Goal: Task Accomplishment & Management: Use online tool/utility

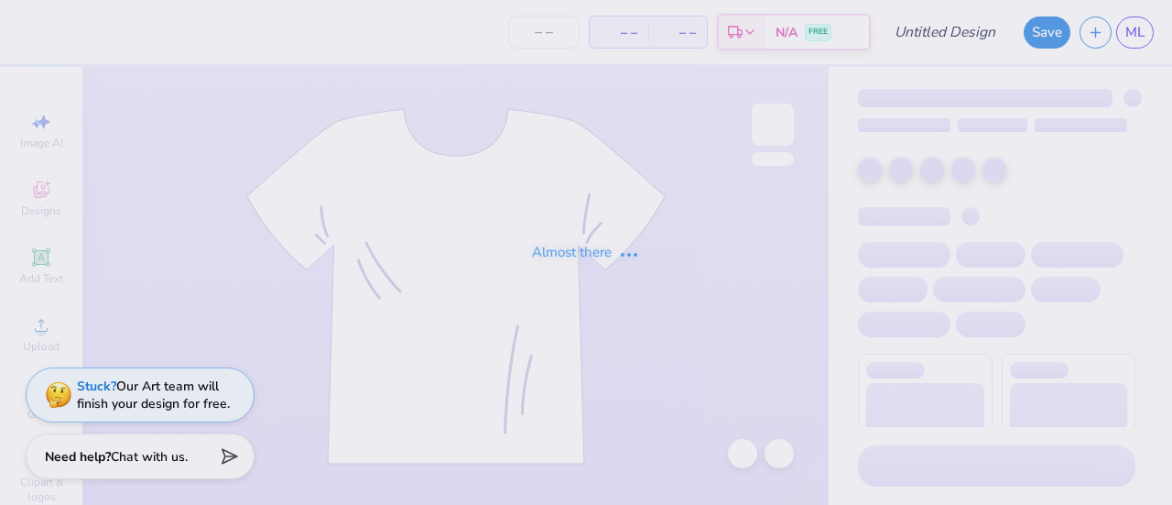
type input "fish week t-shirt 1"
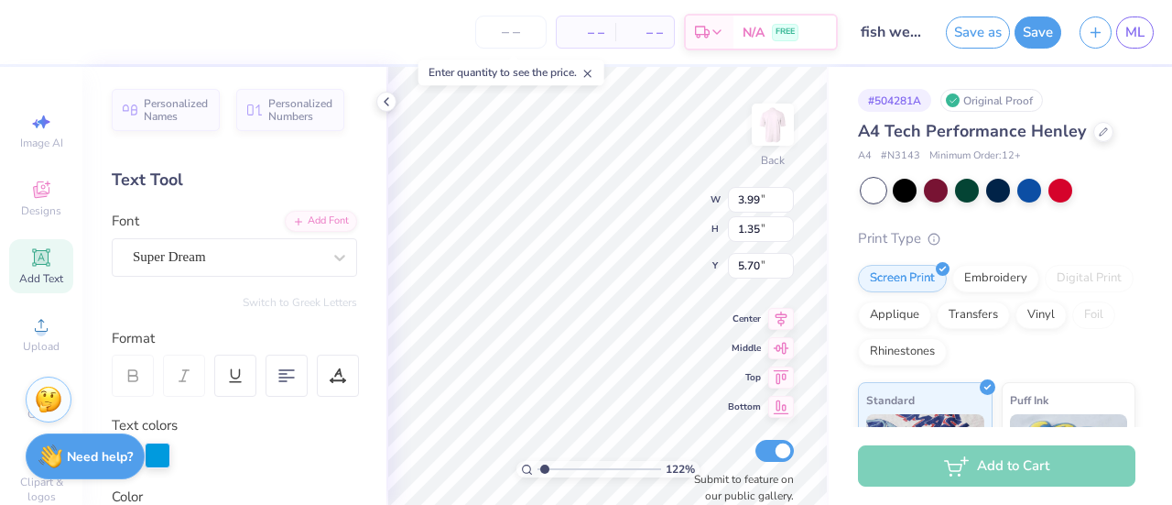
click at [638, 211] on div "122 % Back W 3.99 3.99 " H 1.35 1.35 " Y 5.70 5.70 " Center Middle Top Bottom S…" at bounding box center [608, 286] width 442 height 438
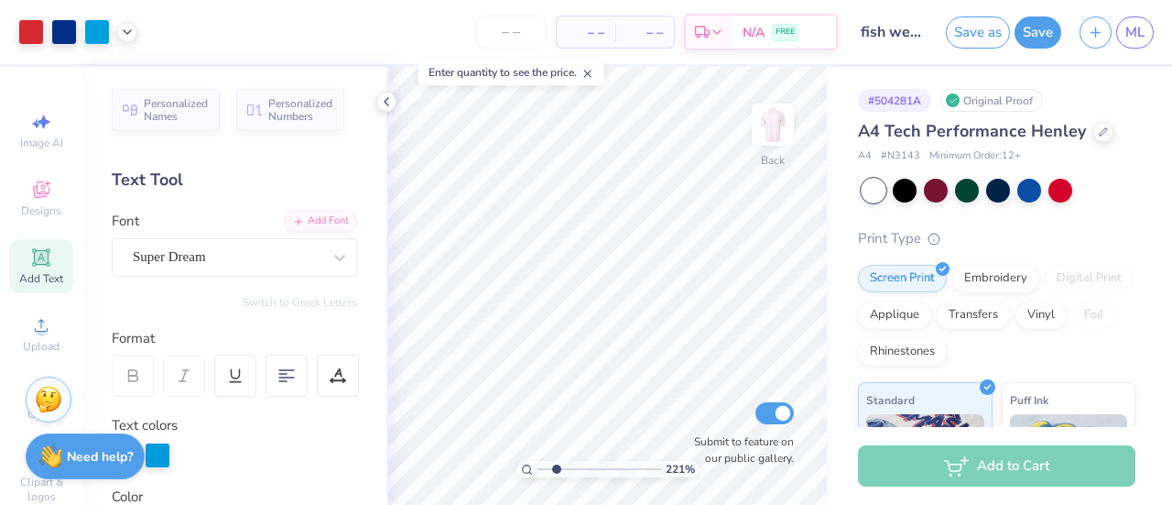
click at [386, 110] on div at bounding box center [386, 102] width 20 height 20
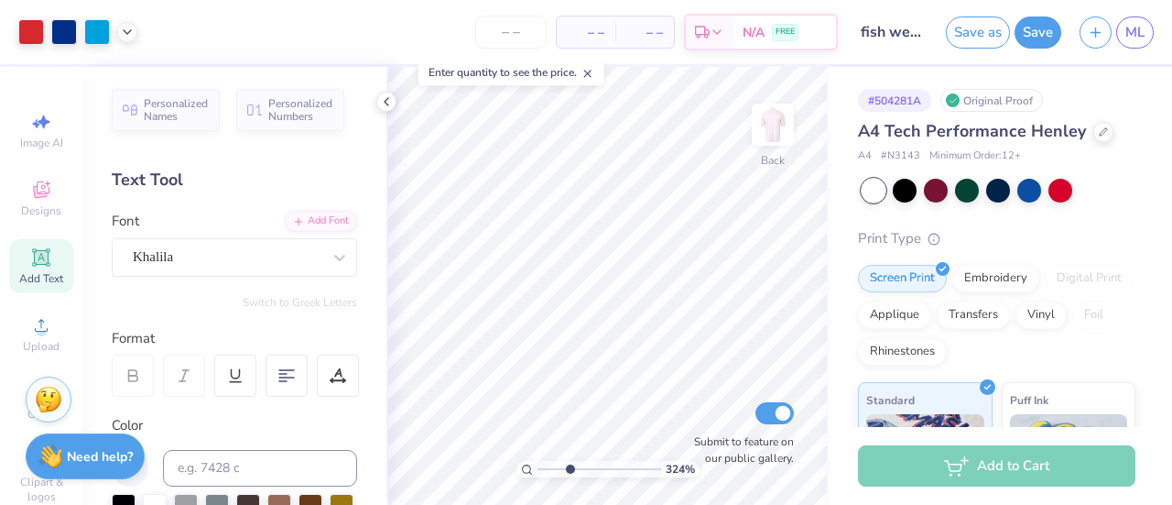
click at [382, 96] on icon at bounding box center [386, 101] width 15 height 15
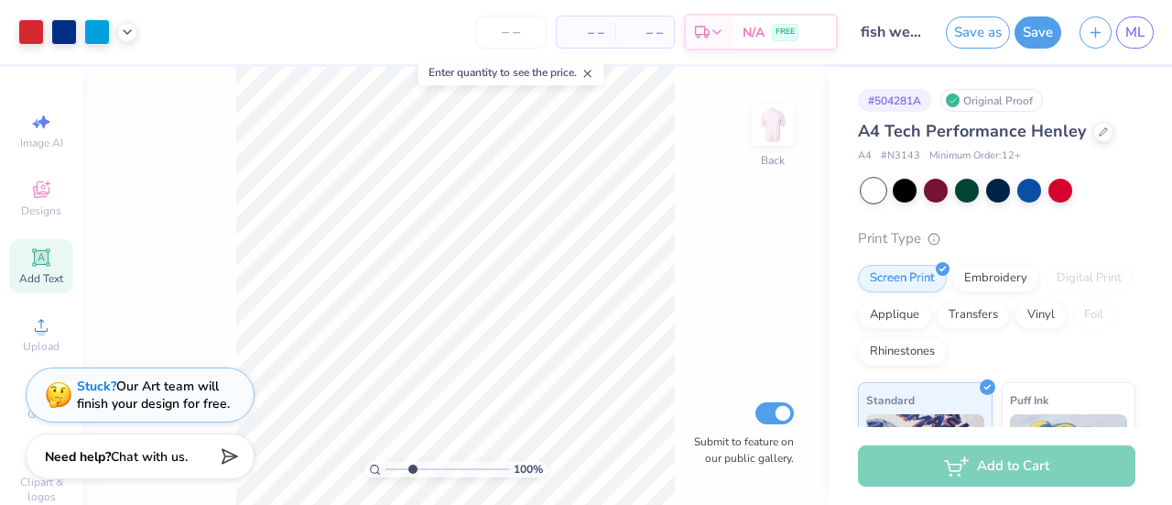
type input "1"
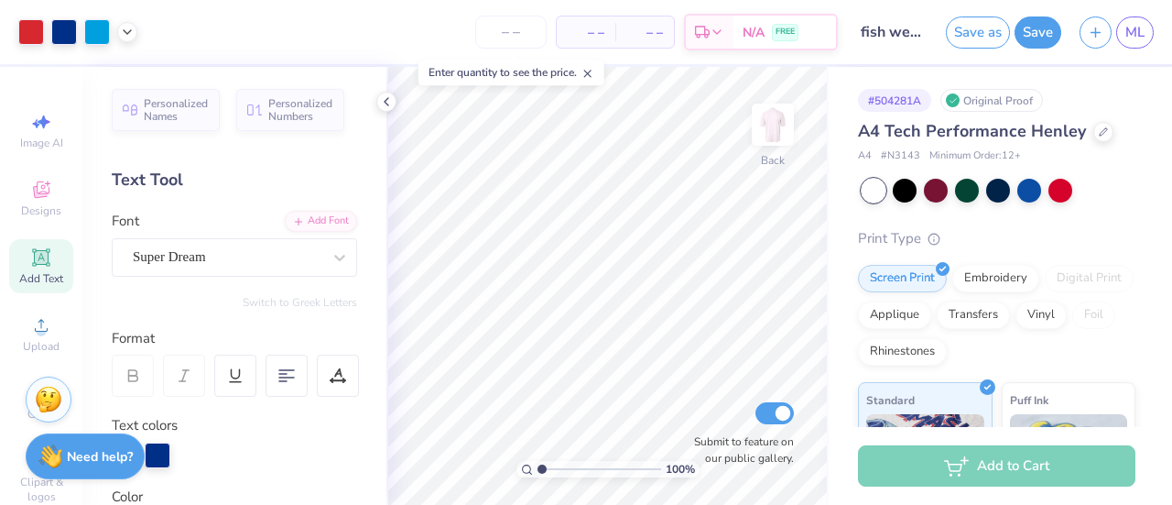
click at [39, 265] on icon at bounding box center [40, 256] width 17 height 17
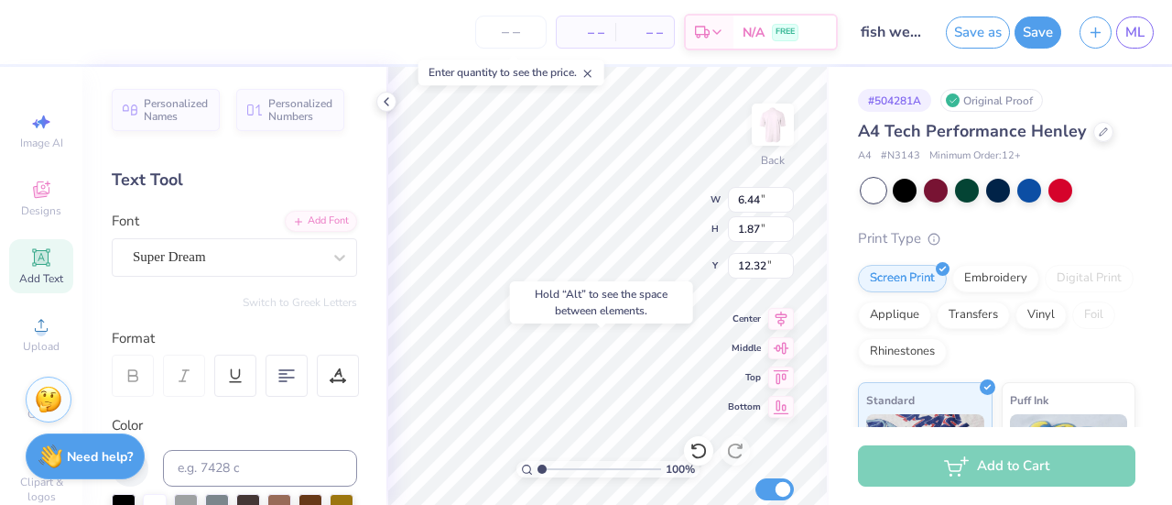
type input "15.05"
type textarea "SAA Fish Week 2025"
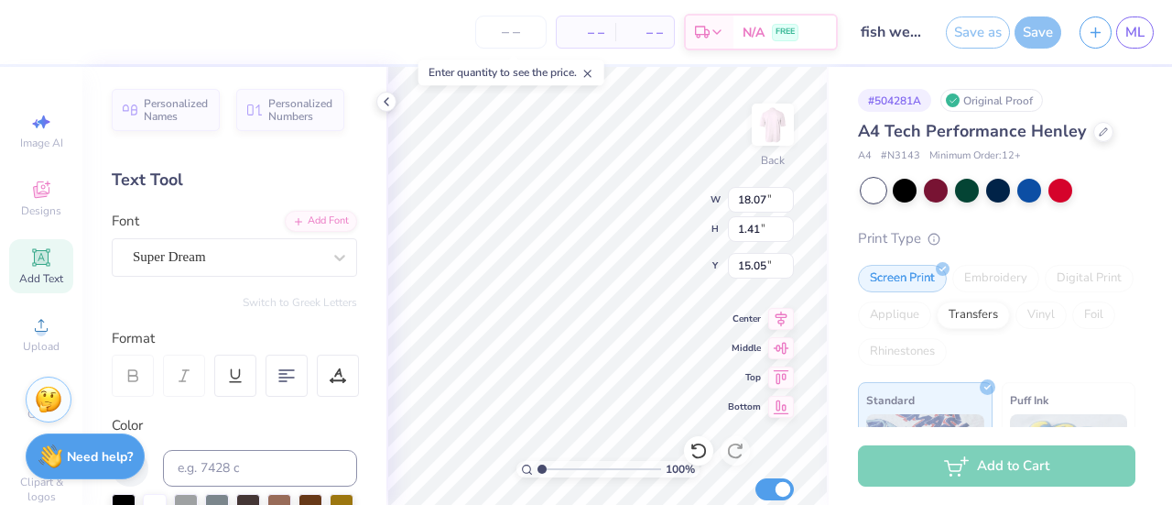
type input "18.07"
type input "1.41"
type input "15.28"
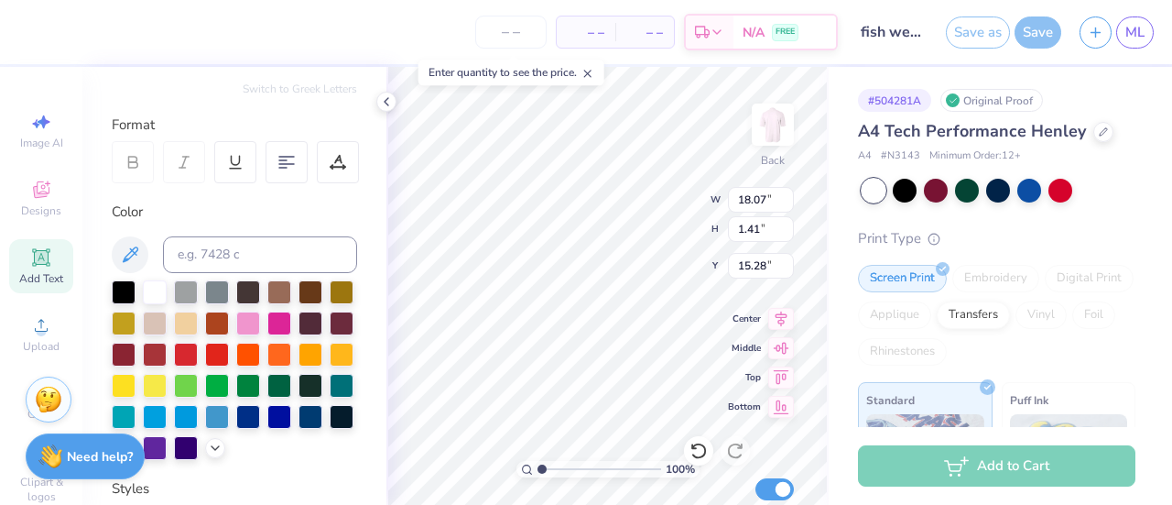
scroll to position [15, 2]
type input "1.09331439931593"
type input "15.14"
type input "1.09331439931593"
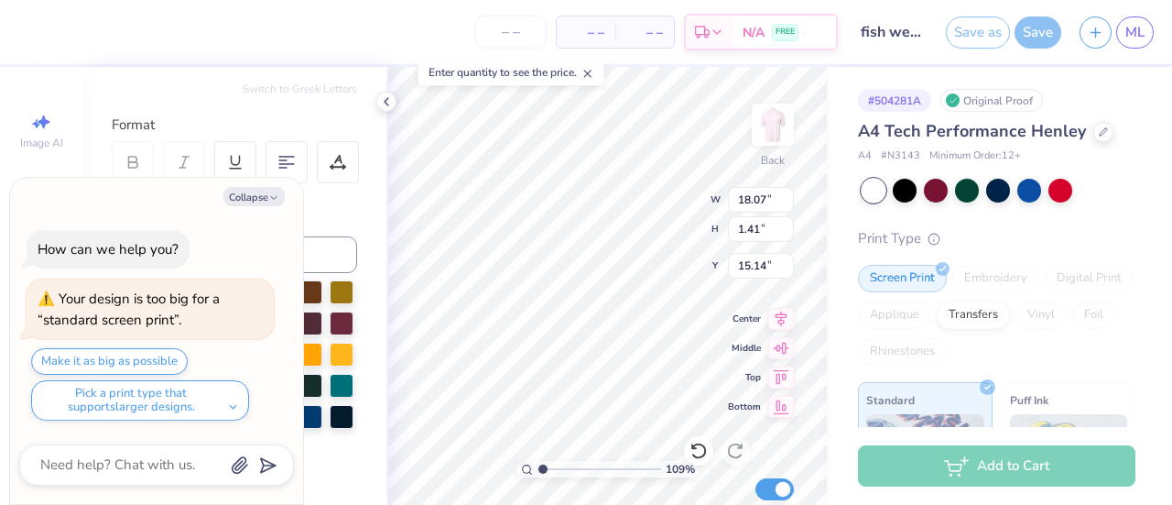
type textarea "x"
type input "1.09331439931593"
type textarea "x"
type input "1.09331439931593"
type textarea "x"
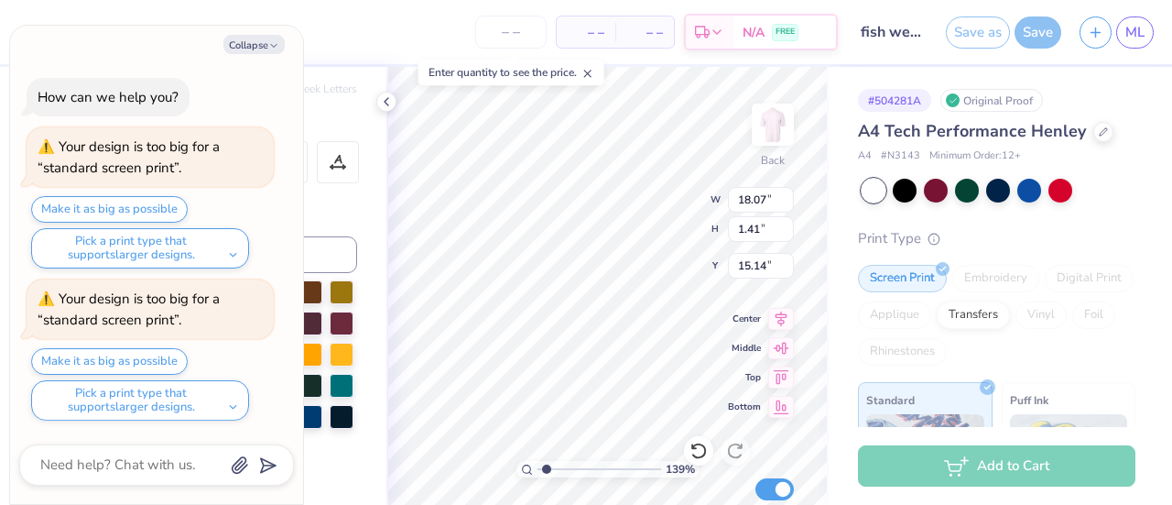
type input "1.39216962465926"
type textarea "x"
type input "1.39216962465926"
type textarea "x"
type input "1.39216962465926"
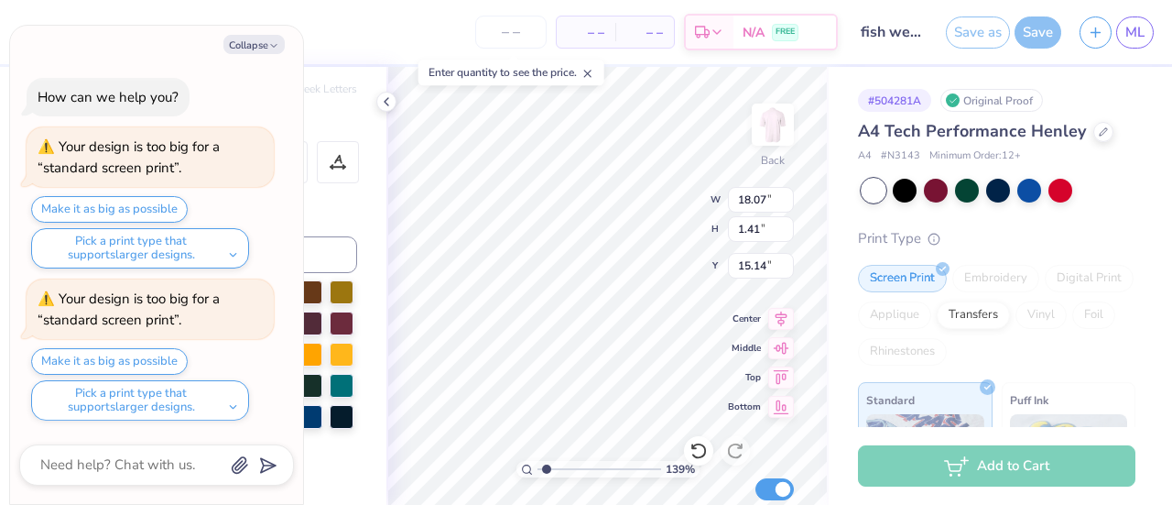
type textarea "x"
type input "1.39216962465926"
type textarea "x"
type input "1.39216962465926"
type textarea "x"
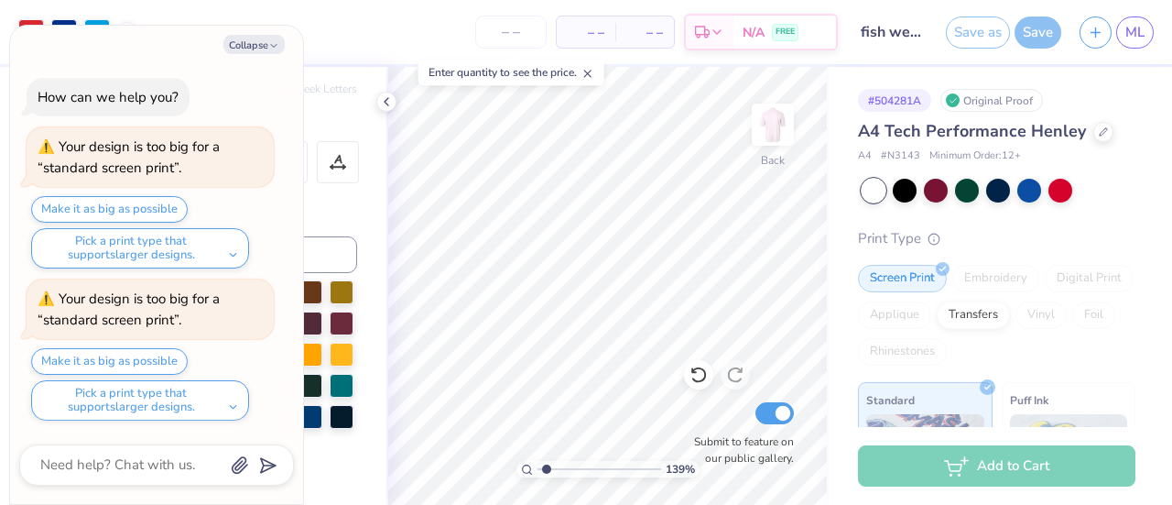
type input "1.39216962465926"
type textarea "x"
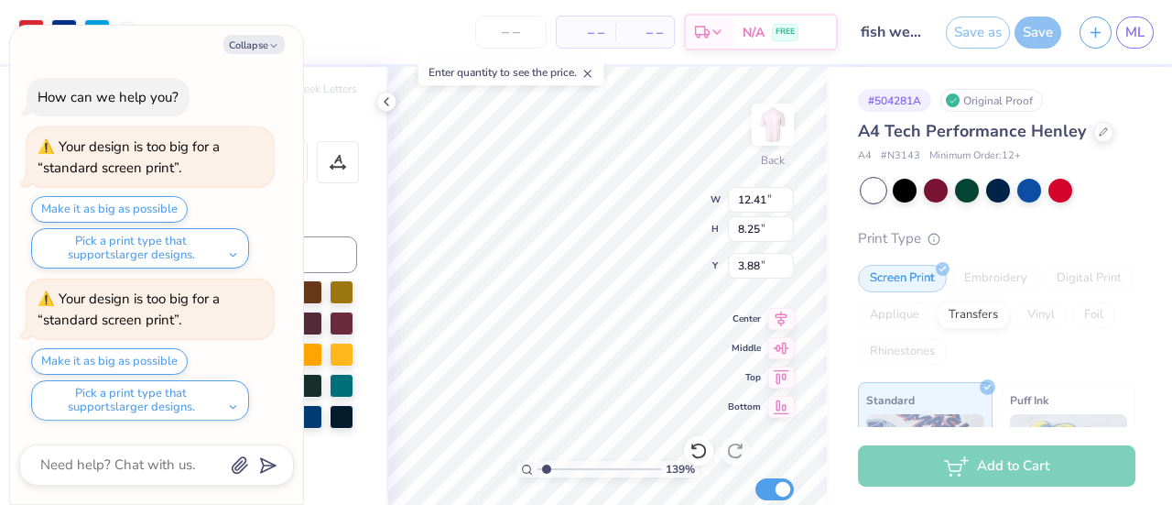
type input "1.39216962465926"
type textarea "x"
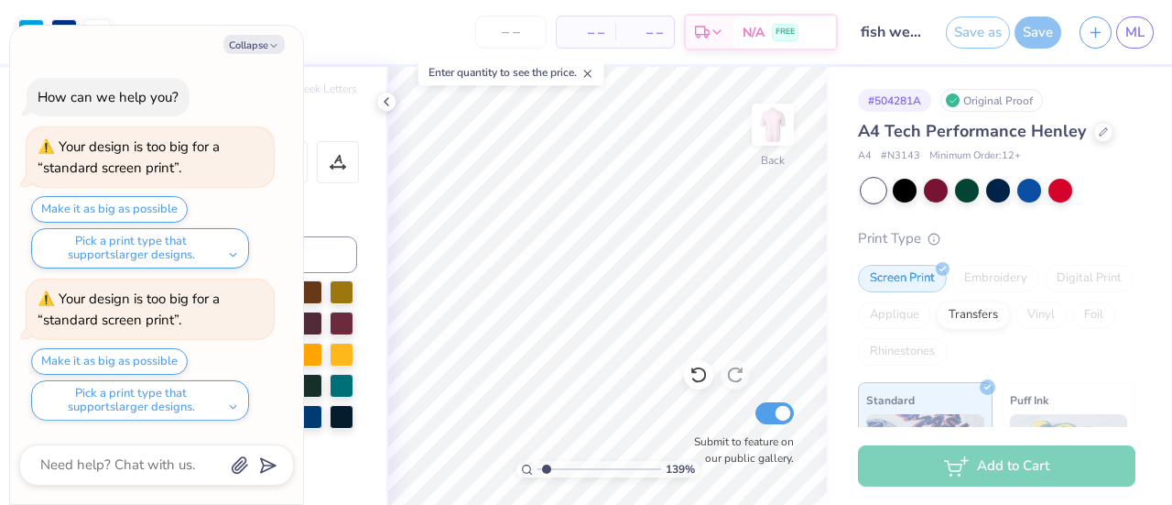
type input "1.39216962465926"
type textarea "x"
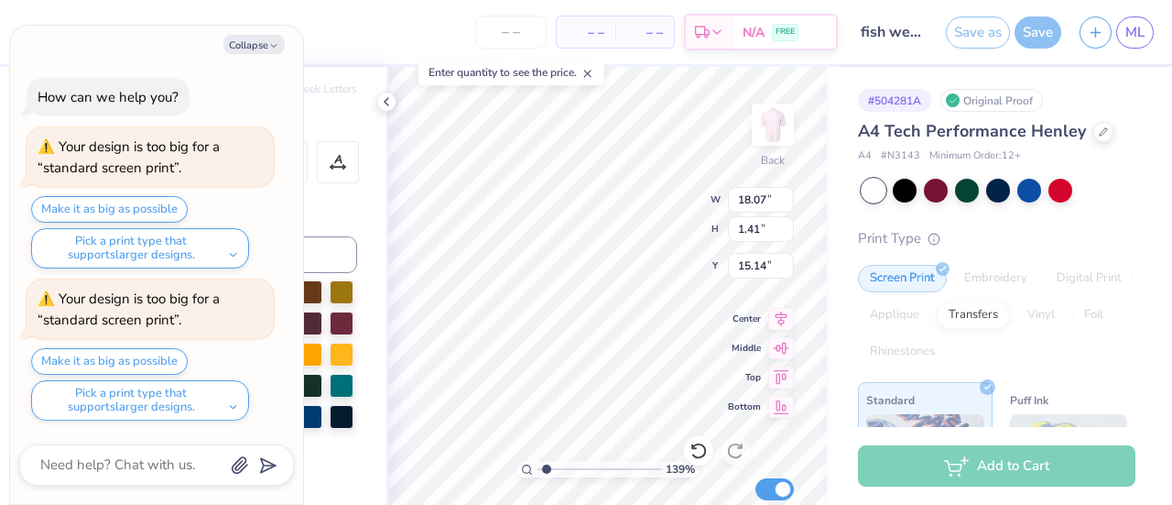
type input "1.39216962465926"
type textarea "x"
type input "1.39216962465926"
type textarea "x"
type input "1.39216962465926"
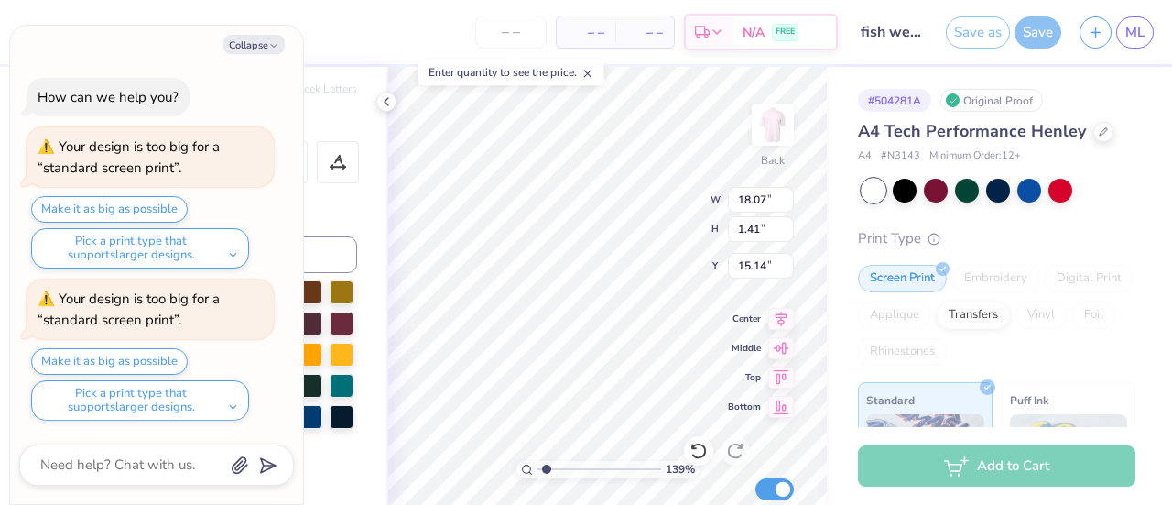
type textarea "x"
type input "1.39216962465926"
type textarea "x"
type input "15.28"
type input "1.39216962465926"
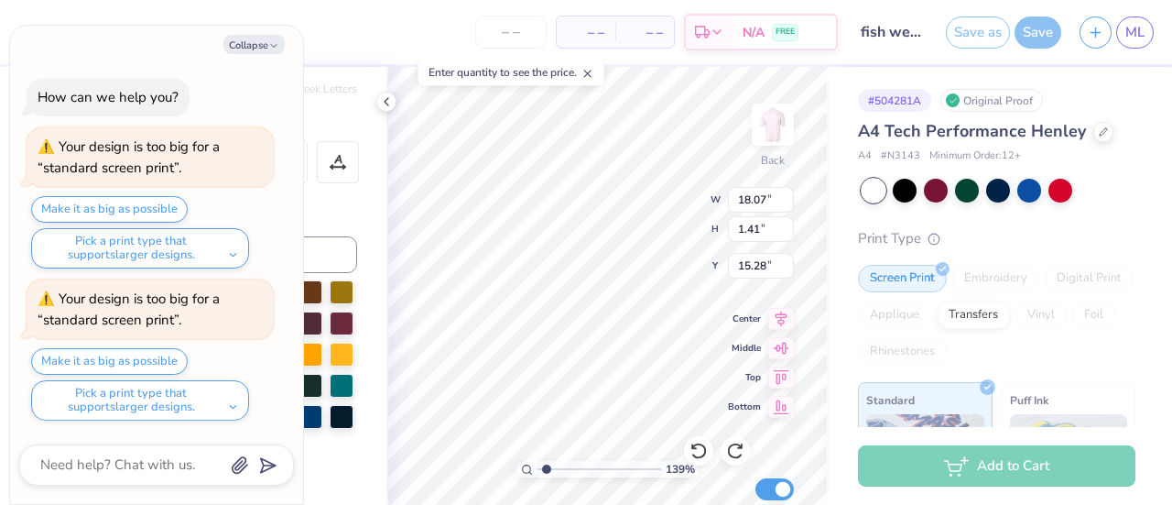
type textarea "x"
type input "1.39216962465926"
type textarea "x"
type input "15.17"
click at [268, 35] on div "Collapse How can we help you? Your design is too big for a “standard screen pri…" at bounding box center [156, 265] width 293 height 479
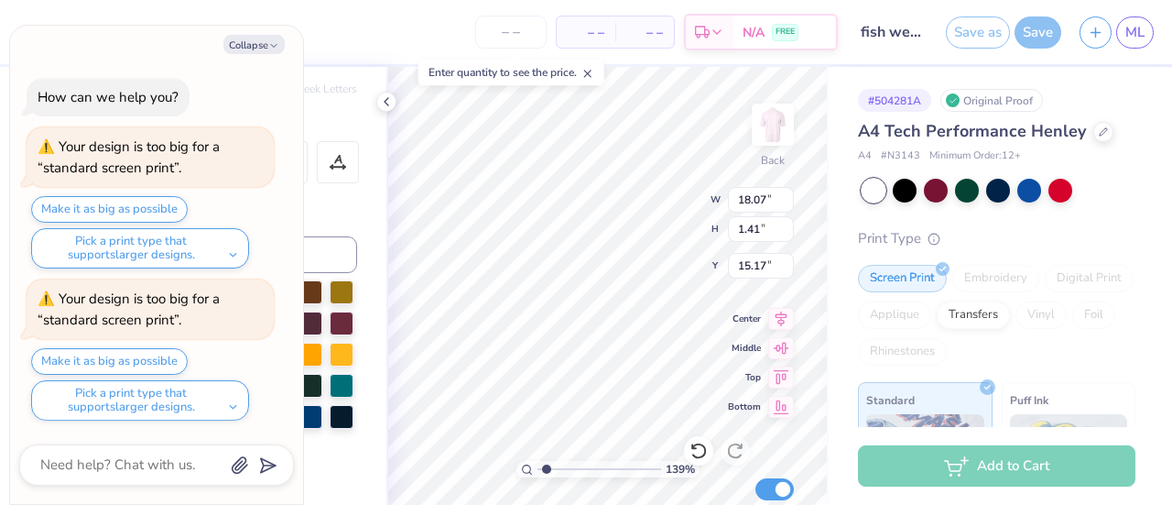
click at [269, 40] on button "Collapse" at bounding box center [253, 44] width 61 height 19
type textarea "x"
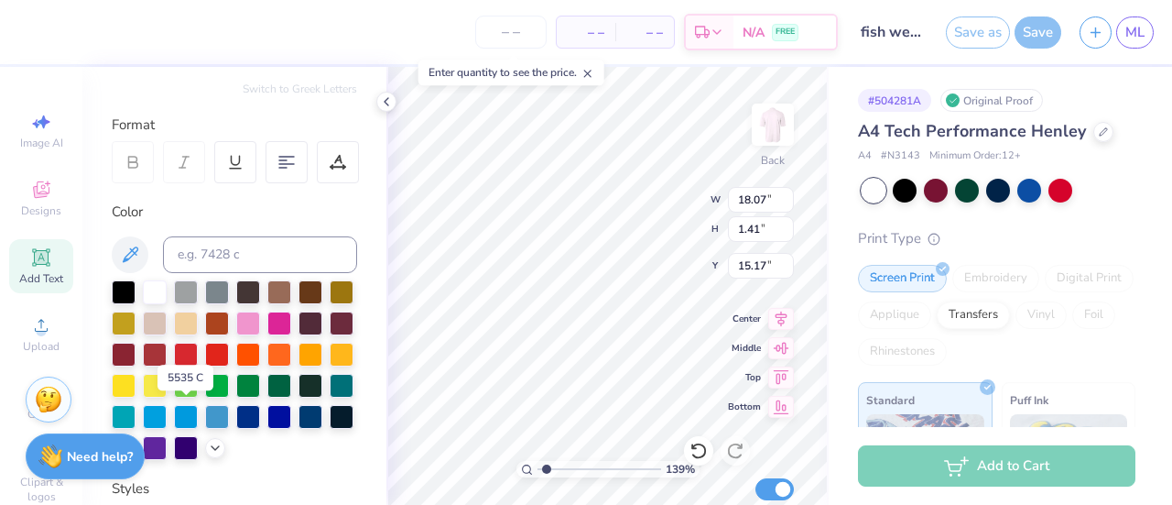
scroll to position [299, 0]
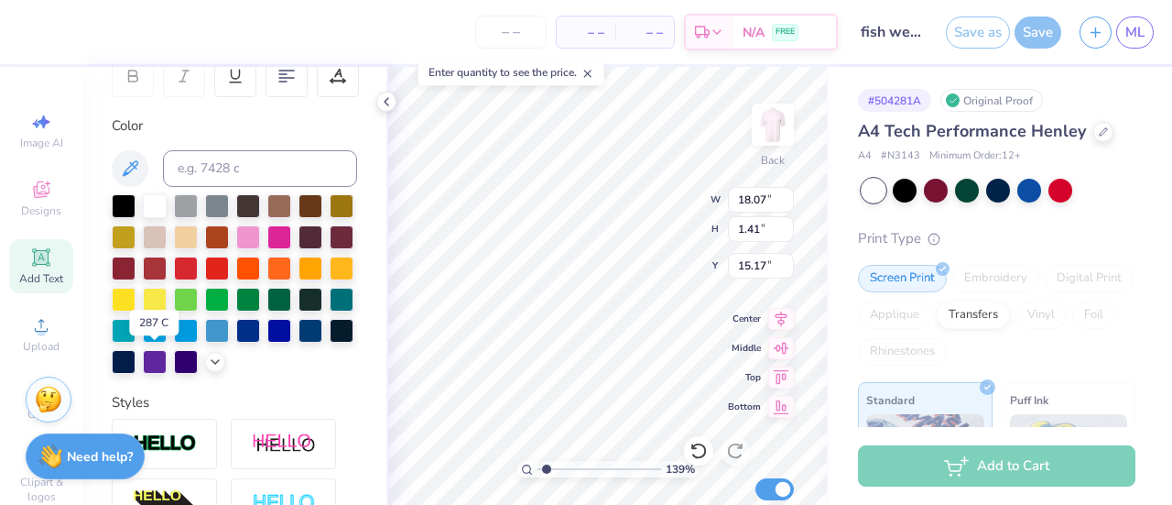
click at [236, 343] on div at bounding box center [248, 331] width 24 height 24
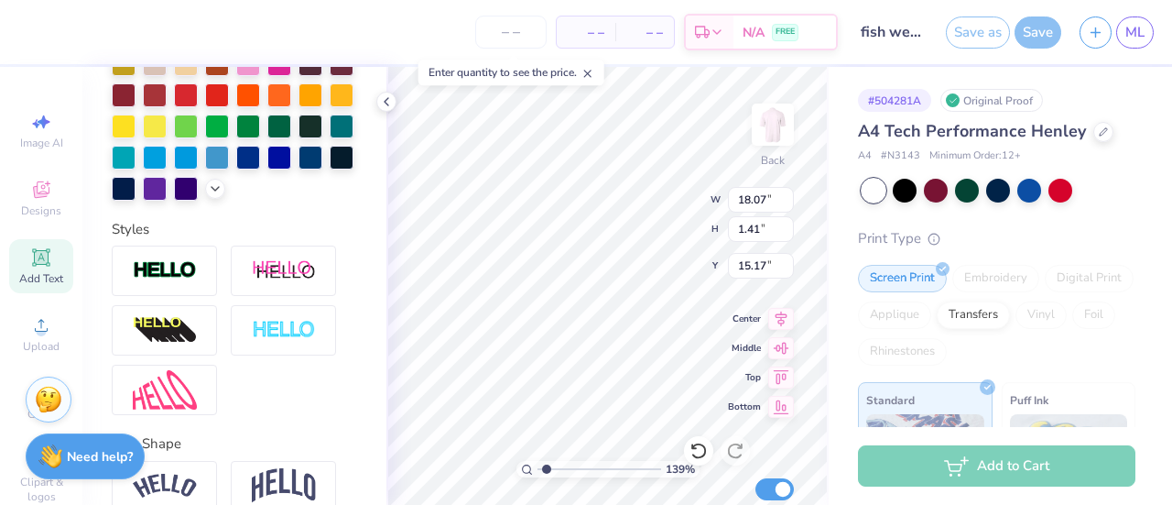
scroll to position [486, 0]
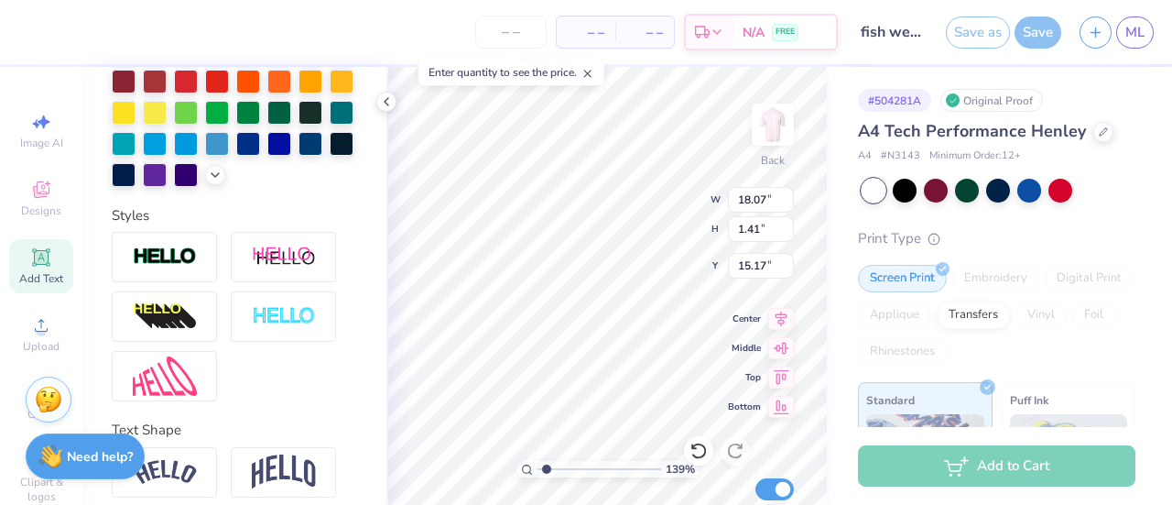
click at [192, 282] on div at bounding box center [164, 257] width 105 height 50
type input "1.39216962465926"
type input "1.43"
type input "15.16"
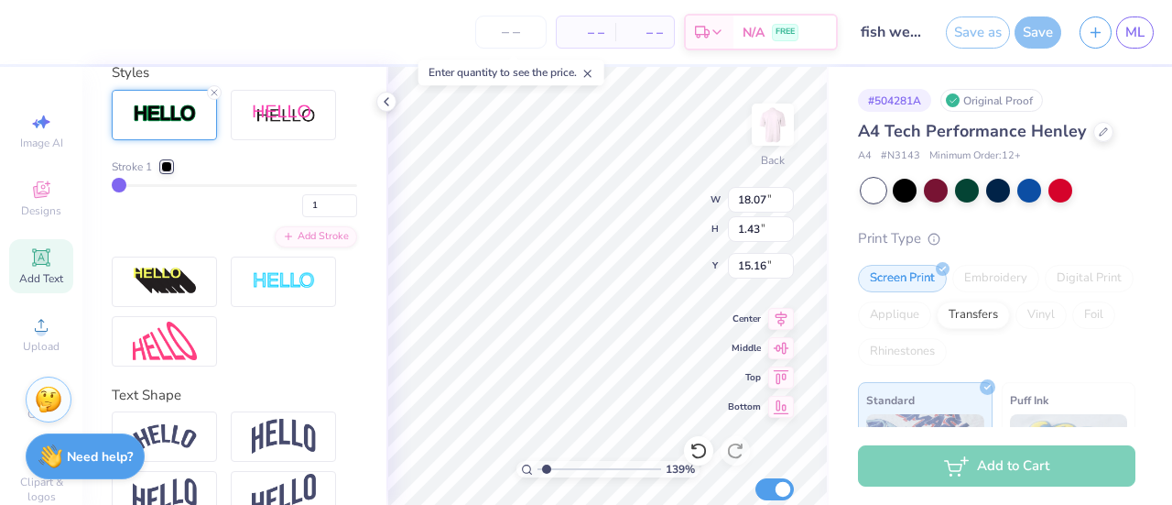
scroll to position [701, 0]
click at [306, 216] on input "1" at bounding box center [329, 204] width 55 height 23
type input "2"
click at [172, 174] on div "Stroke 1" at bounding box center [142, 166] width 60 height 16
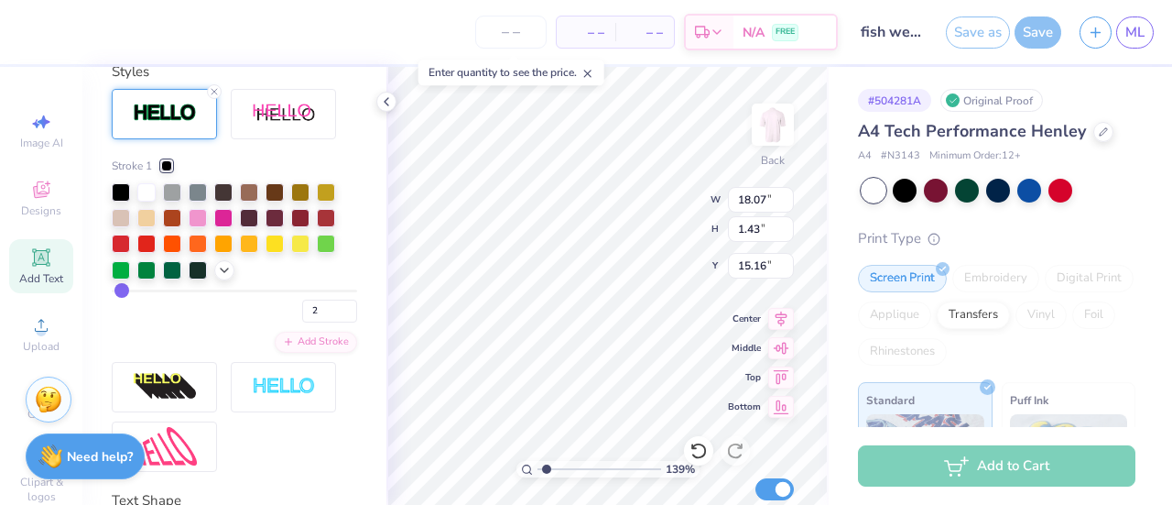
type input "1.39216962465926"
type input "1.45"
type input "15.15"
click at [225, 278] on icon at bounding box center [224, 270] width 15 height 15
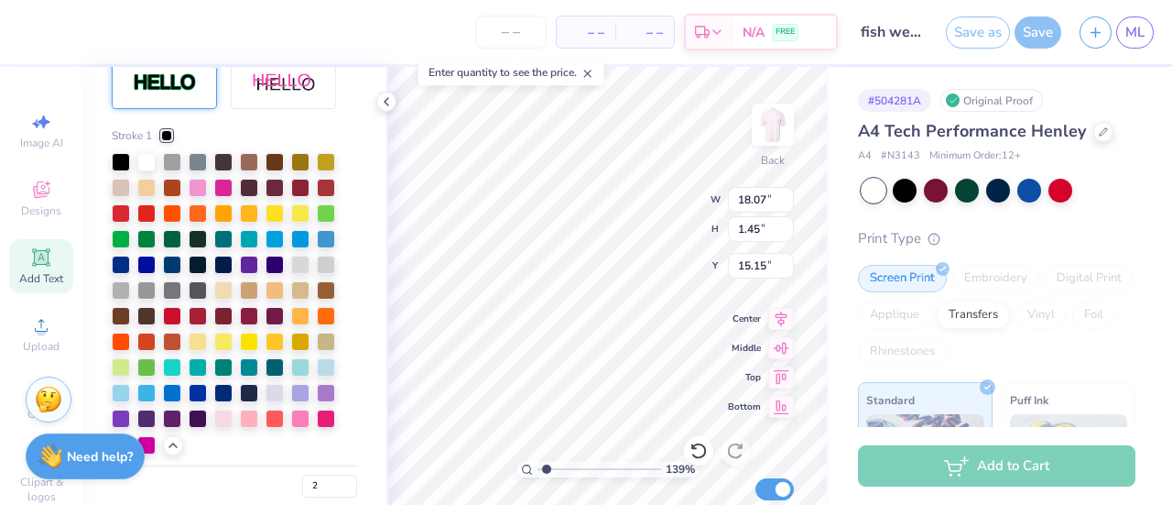
scroll to position [732, 0]
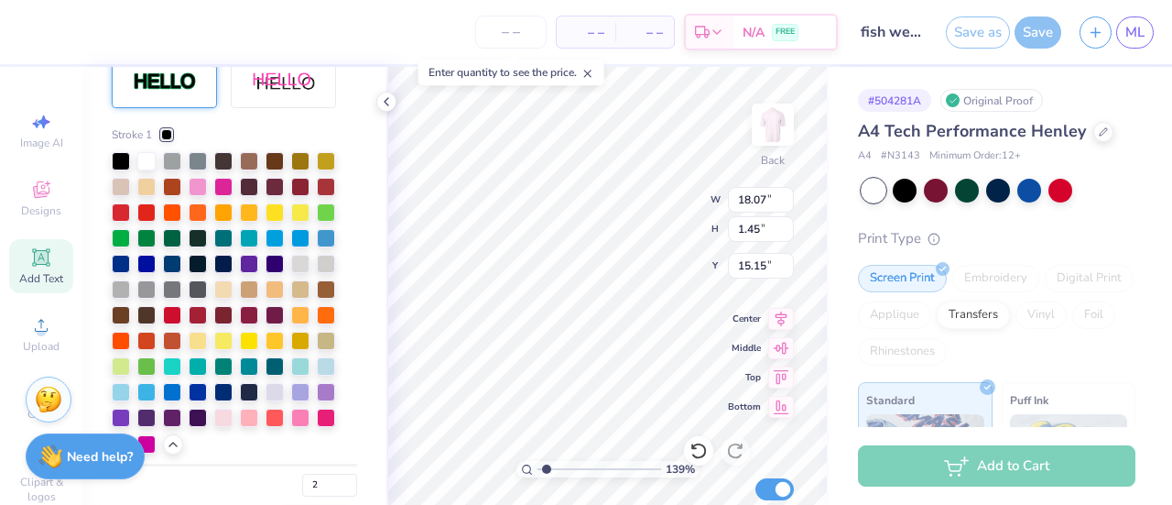
click at [195, 196] on div at bounding box center [198, 187] width 18 height 18
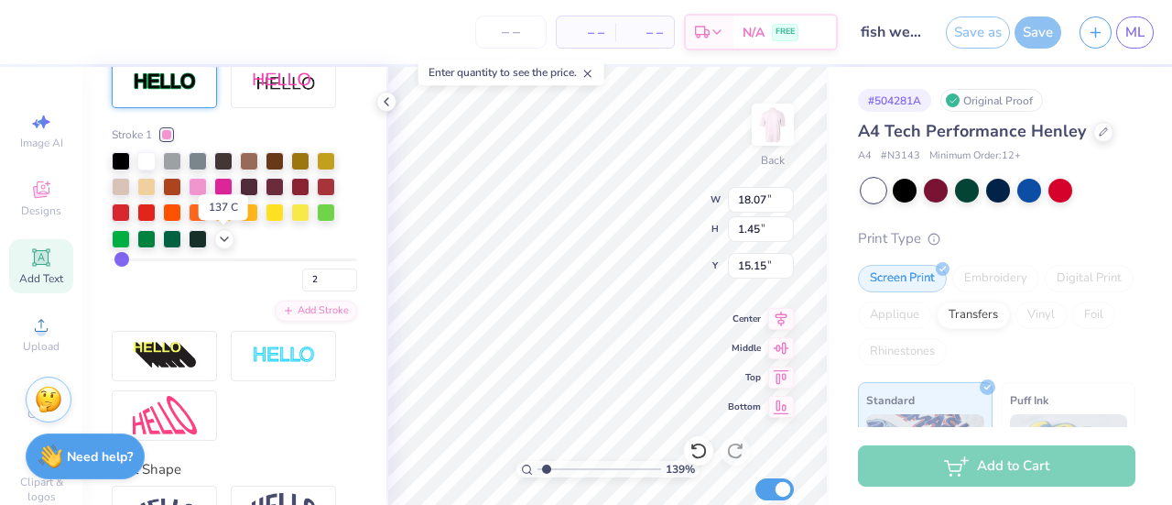
click at [218, 222] on div at bounding box center [223, 212] width 18 height 18
click at [226, 246] on icon at bounding box center [224, 239] width 15 height 15
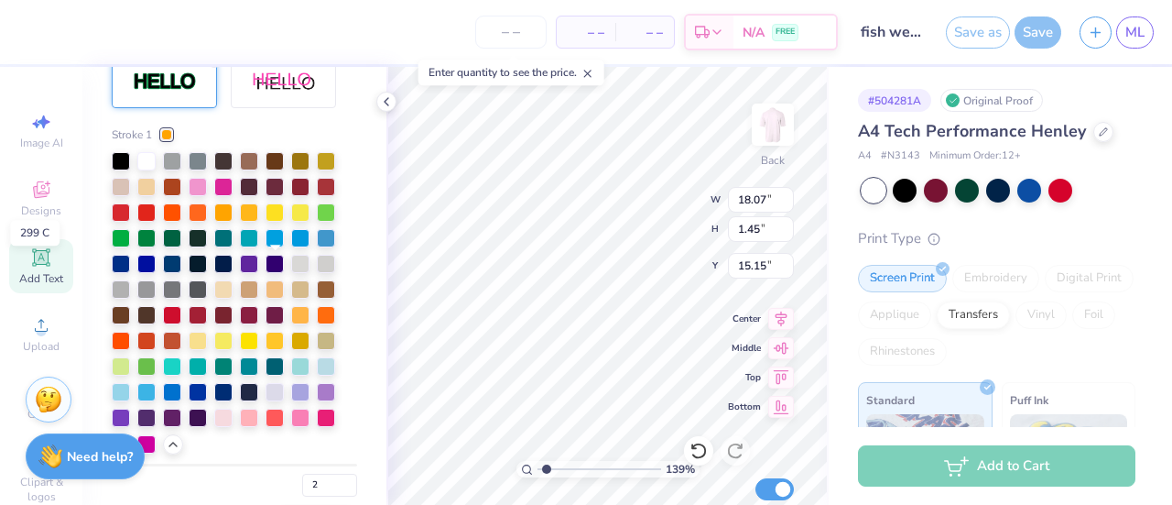
click at [282, 247] on div at bounding box center [275, 238] width 18 height 18
type input "1.39216962465926"
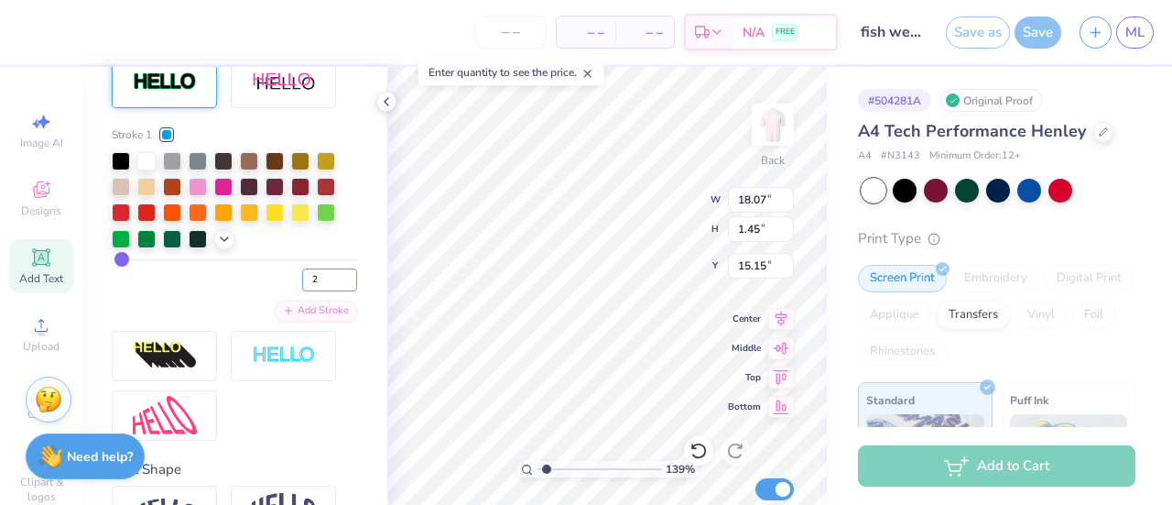
click at [302, 291] on input "2" at bounding box center [329, 279] width 55 height 23
type input "1"
click at [237, 291] on div "1" at bounding box center [234, 274] width 245 height 33
type input "1.39216962465926"
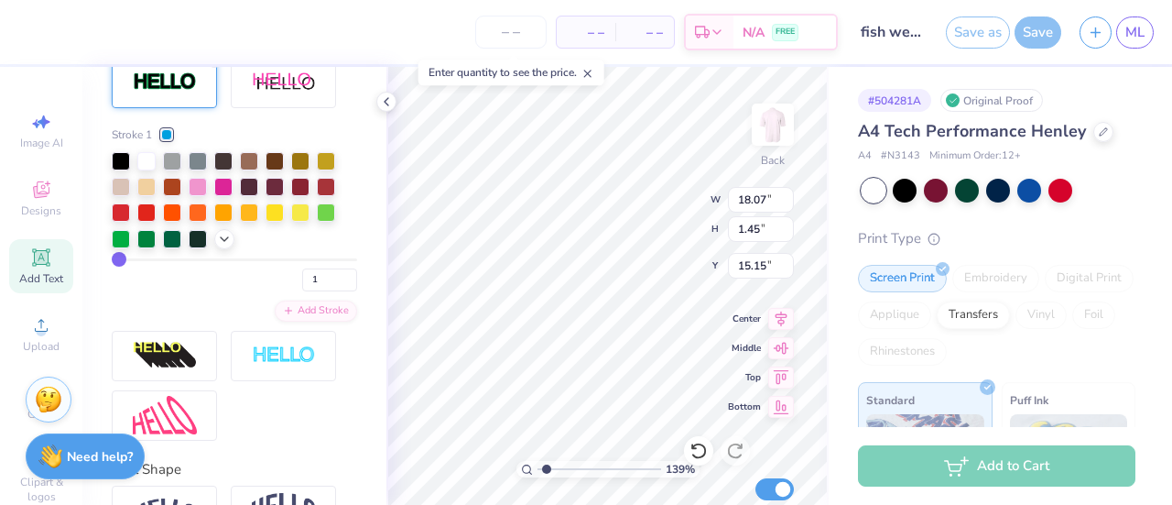
type input "18.05"
type input "1.43"
type input "15.16"
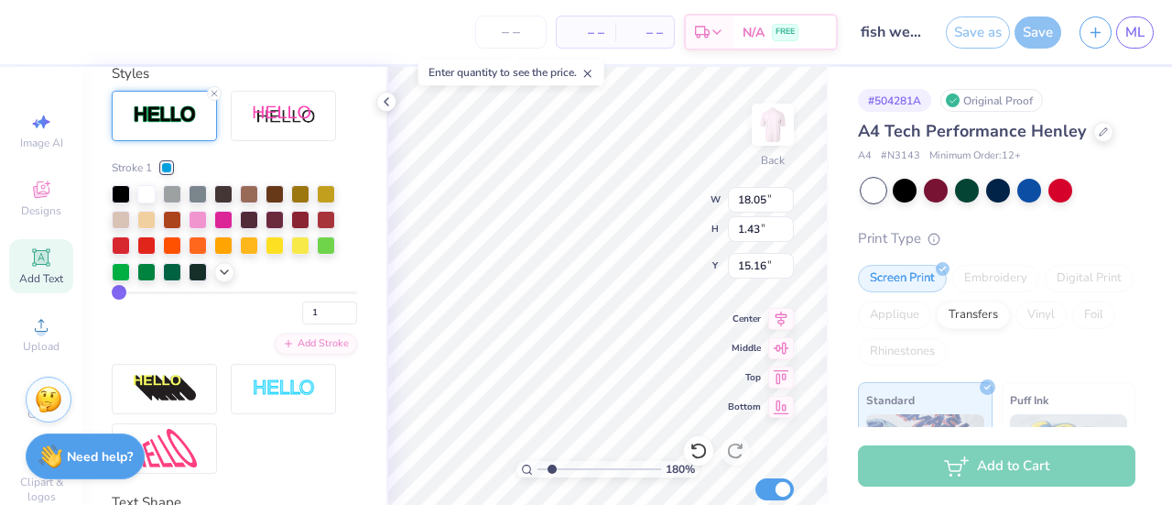
scroll to position [696, 0]
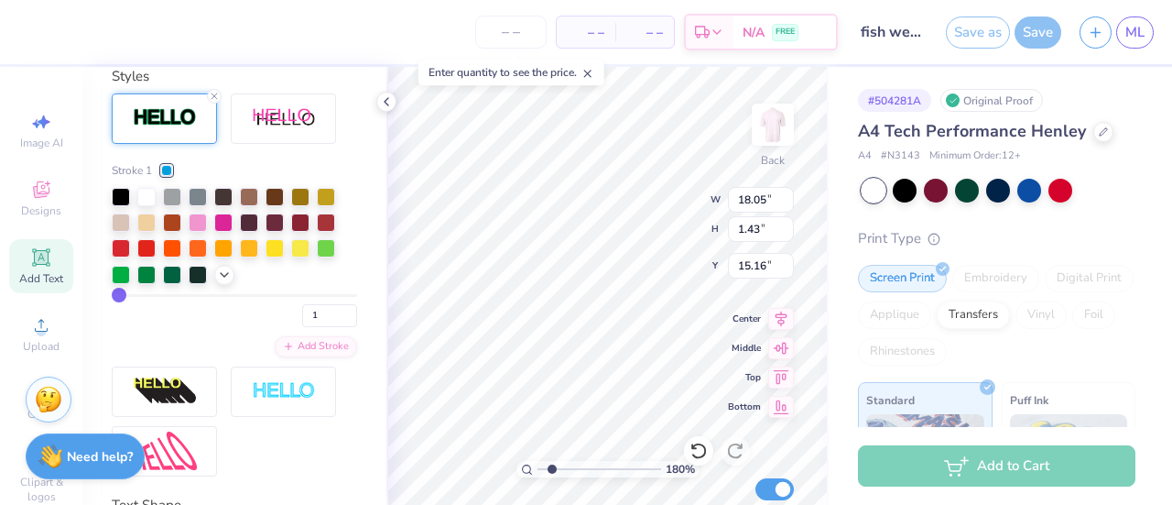
click at [223, 282] on icon at bounding box center [224, 274] width 15 height 15
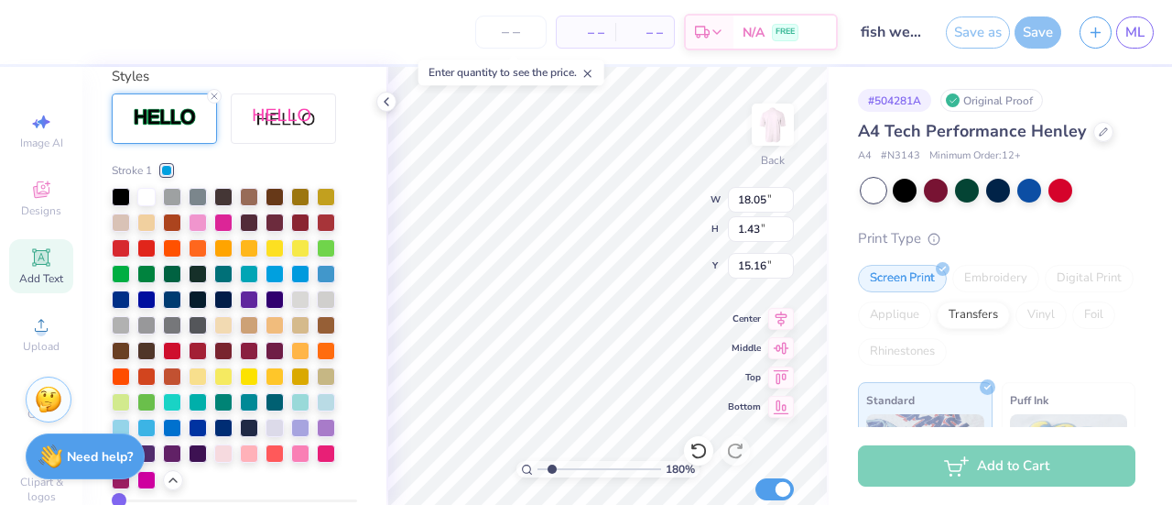
click at [124, 309] on div at bounding box center [121, 299] width 18 height 18
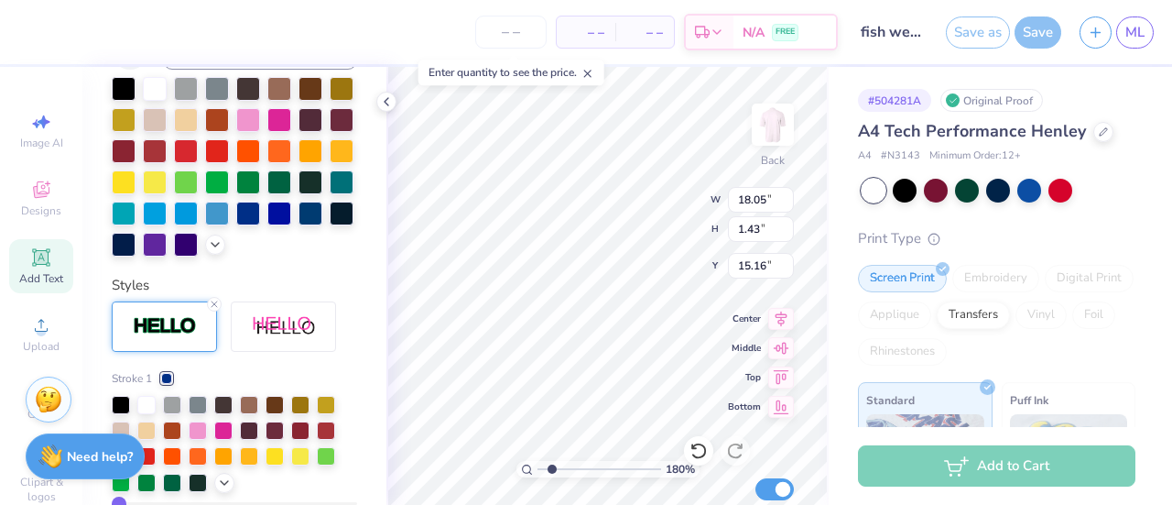
scroll to position [371, 0]
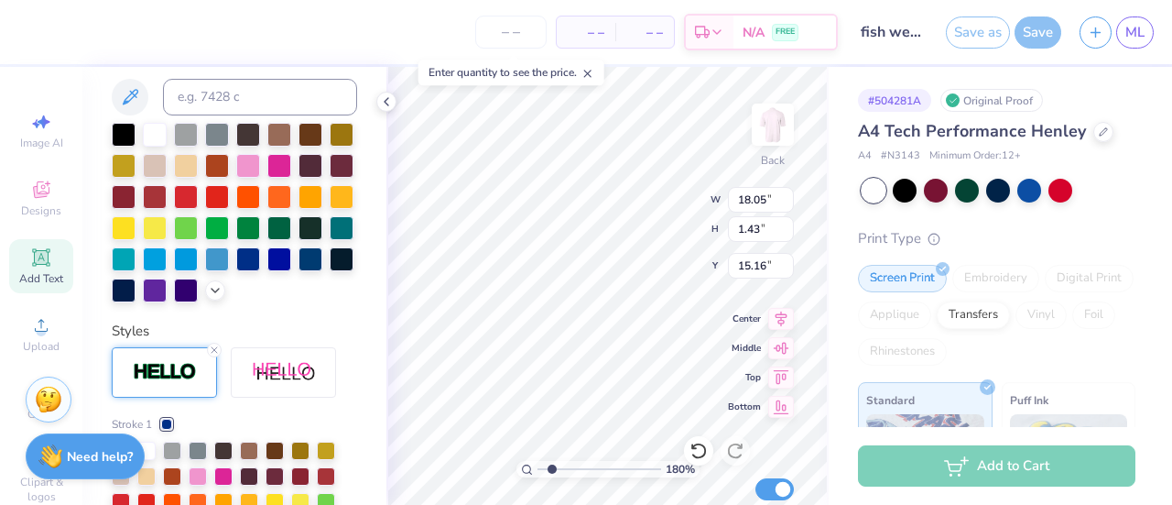
click at [229, 195] on div at bounding box center [217, 197] width 24 height 24
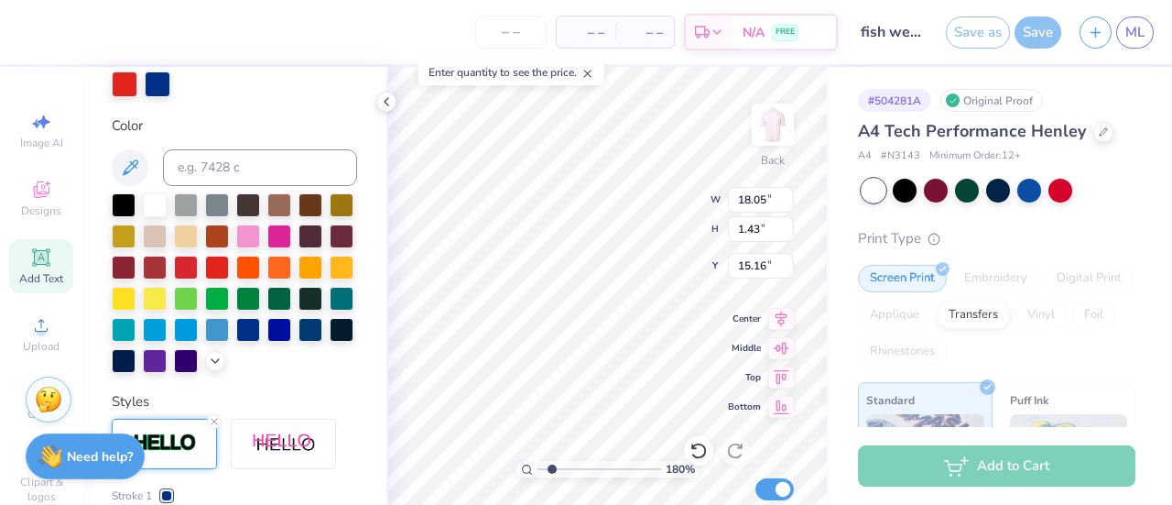
scroll to position [442, 0]
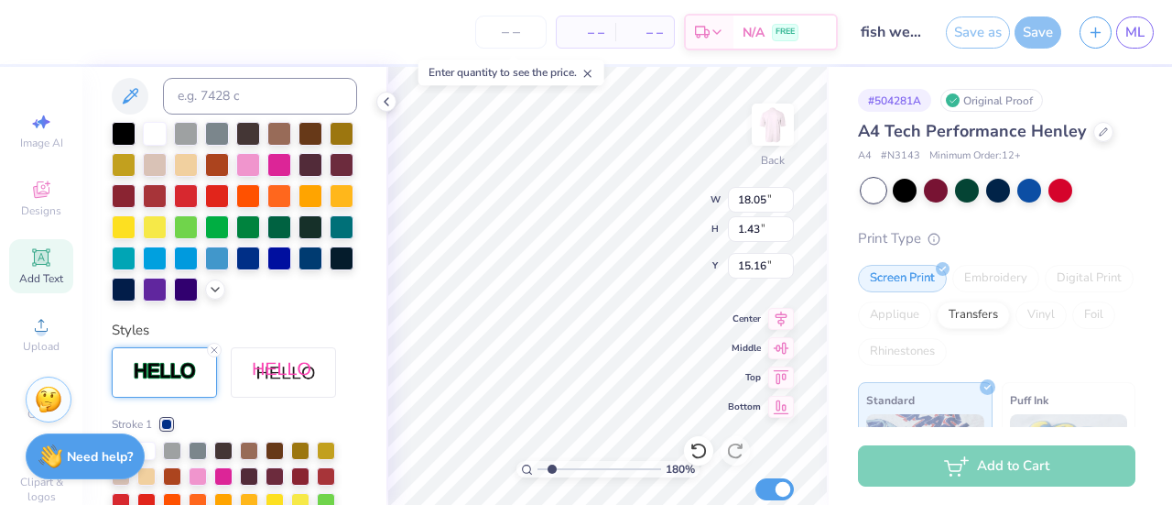
click at [198, 197] on div at bounding box center [186, 196] width 24 height 24
type input "1.79710507757126"
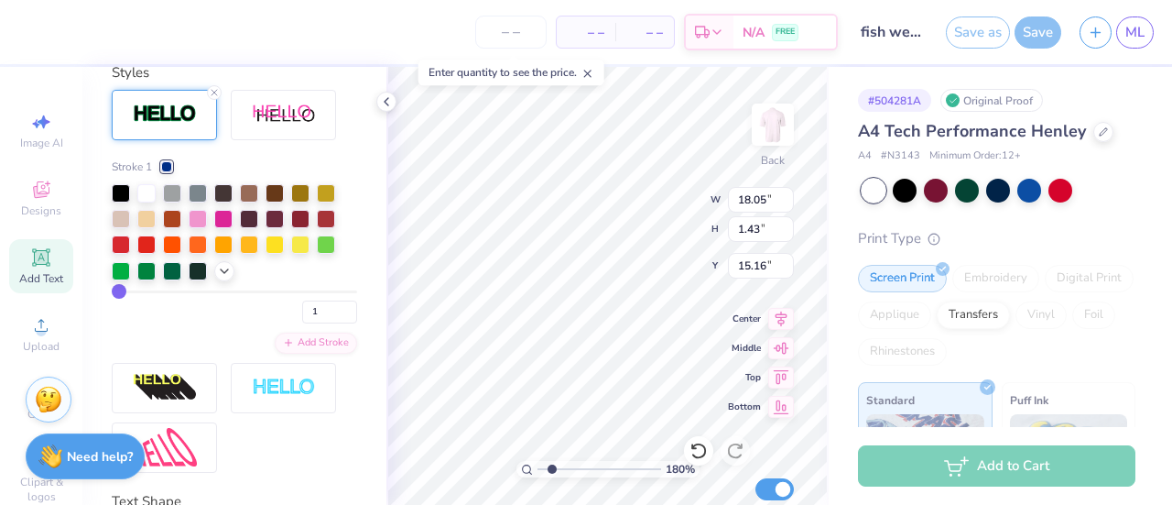
scroll to position [739, 0]
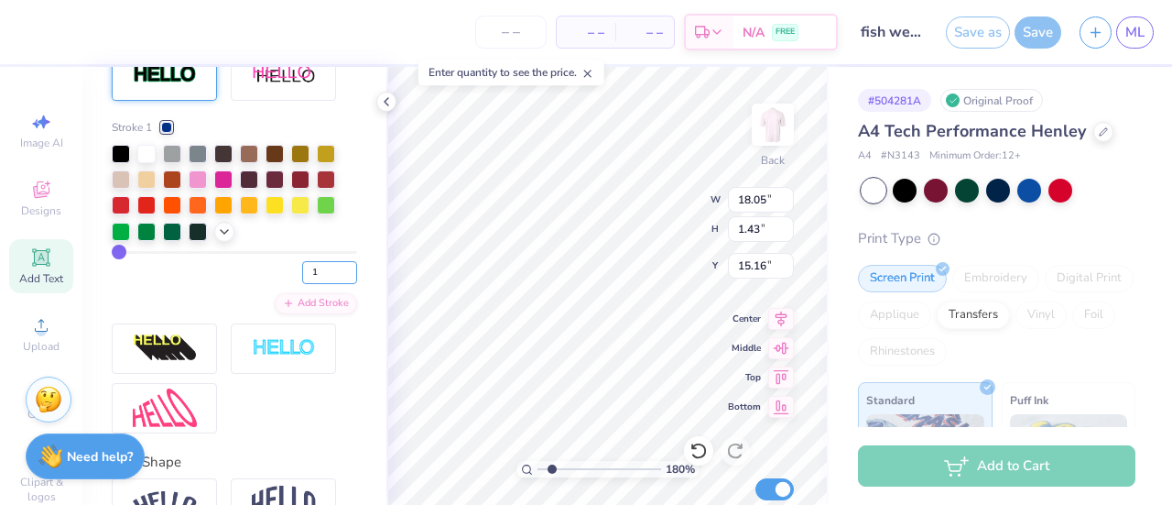
click at [304, 284] on input "1" at bounding box center [329, 272] width 55 height 23
type input "2"
type input "1.79710507757126"
type input "2"
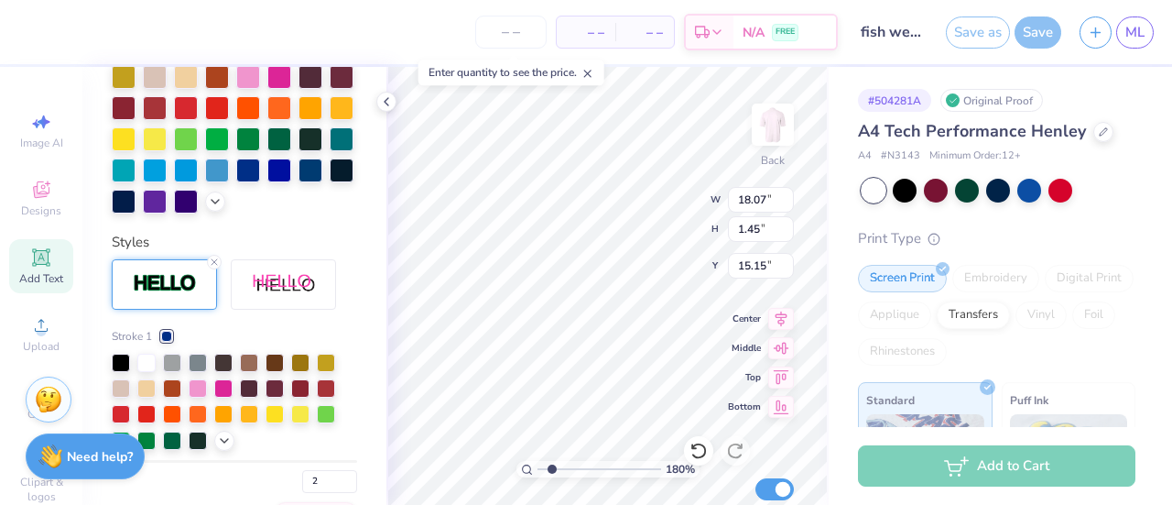
scroll to position [529, 0]
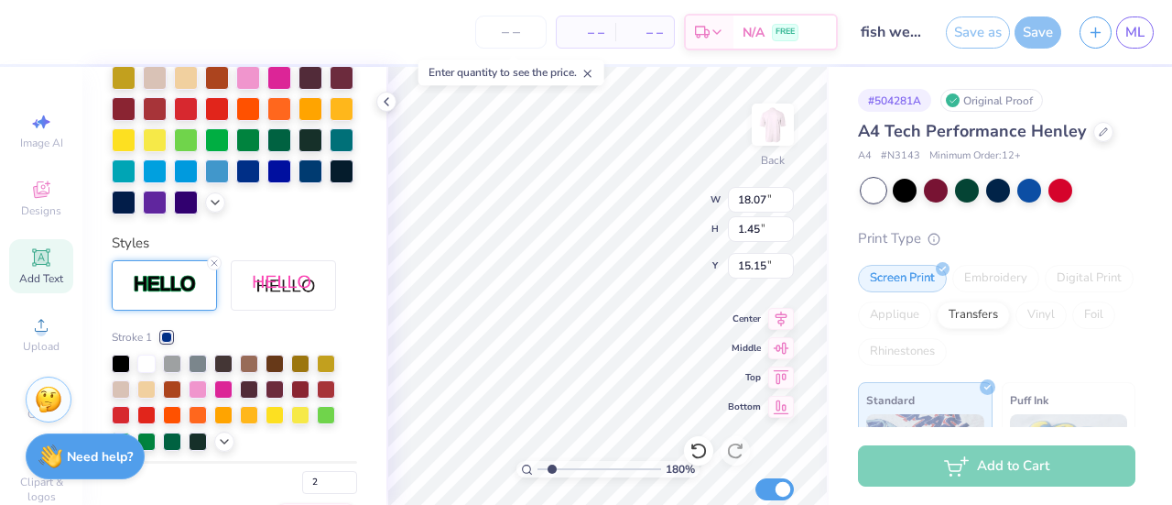
click at [167, 176] on div at bounding box center [155, 171] width 24 height 24
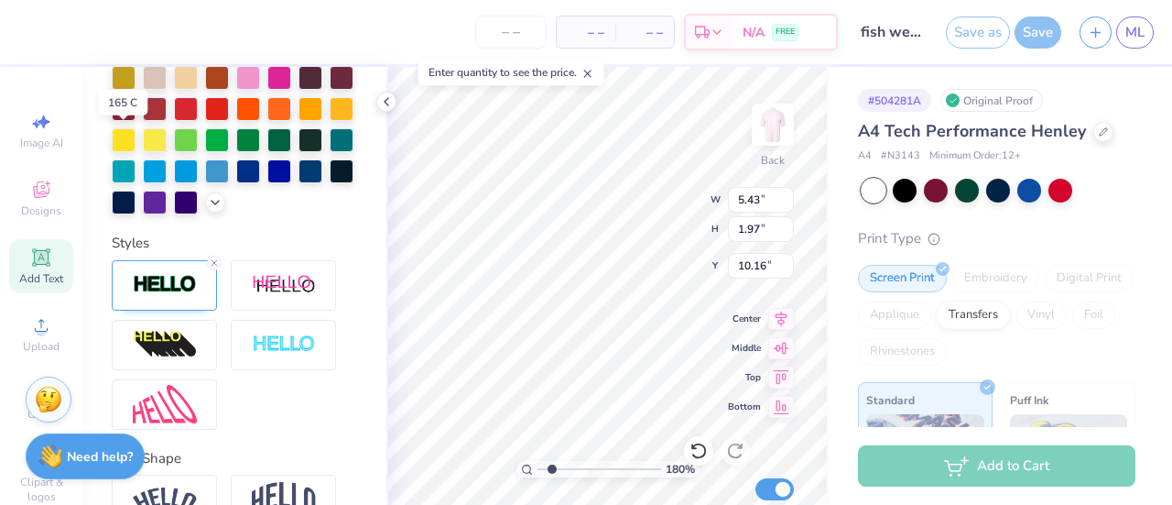
click at [267, 121] on div at bounding box center [279, 109] width 24 height 24
click at [299, 121] on div at bounding box center [311, 109] width 24 height 24
type input "1"
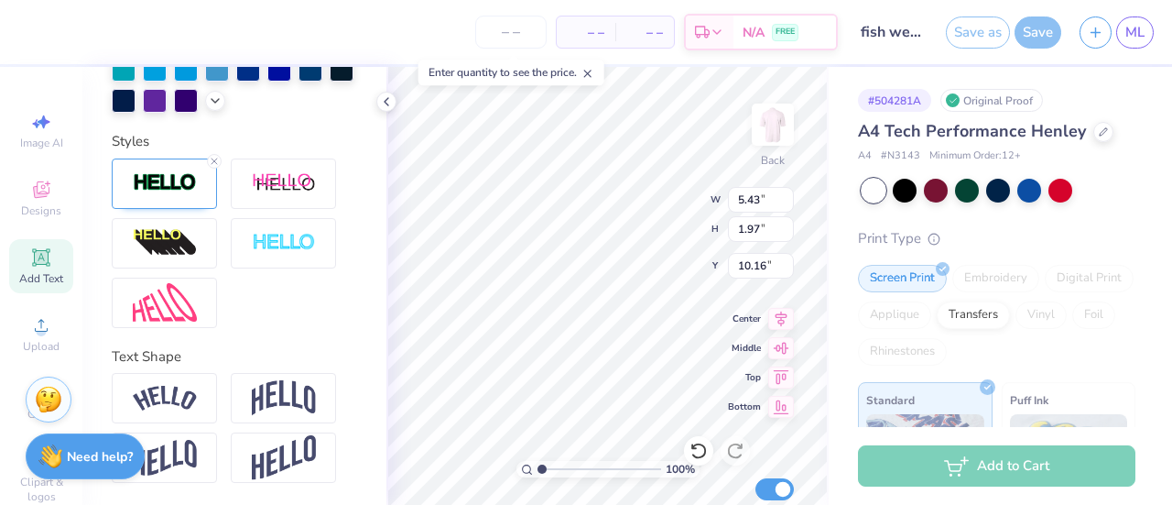
click at [161, 184] on img at bounding box center [165, 182] width 64 height 21
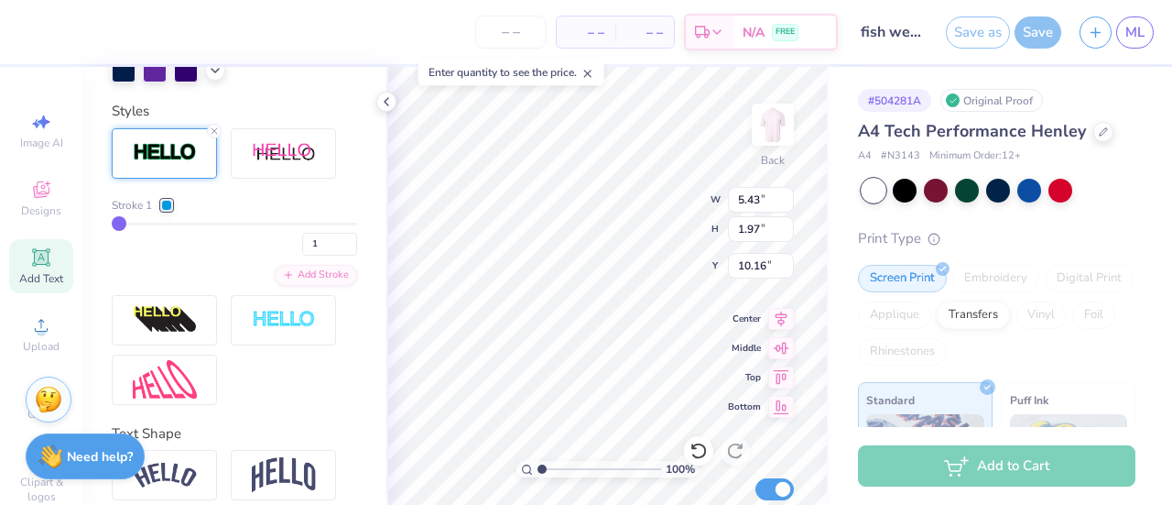
click at [163, 211] on div at bounding box center [166, 205] width 11 height 11
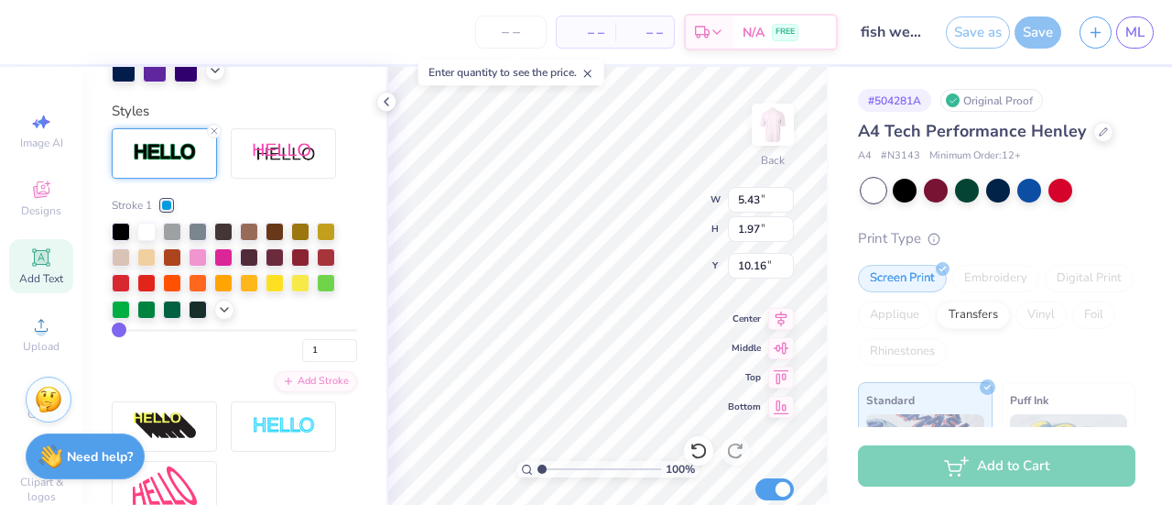
click at [220, 317] on icon at bounding box center [224, 309] width 15 height 15
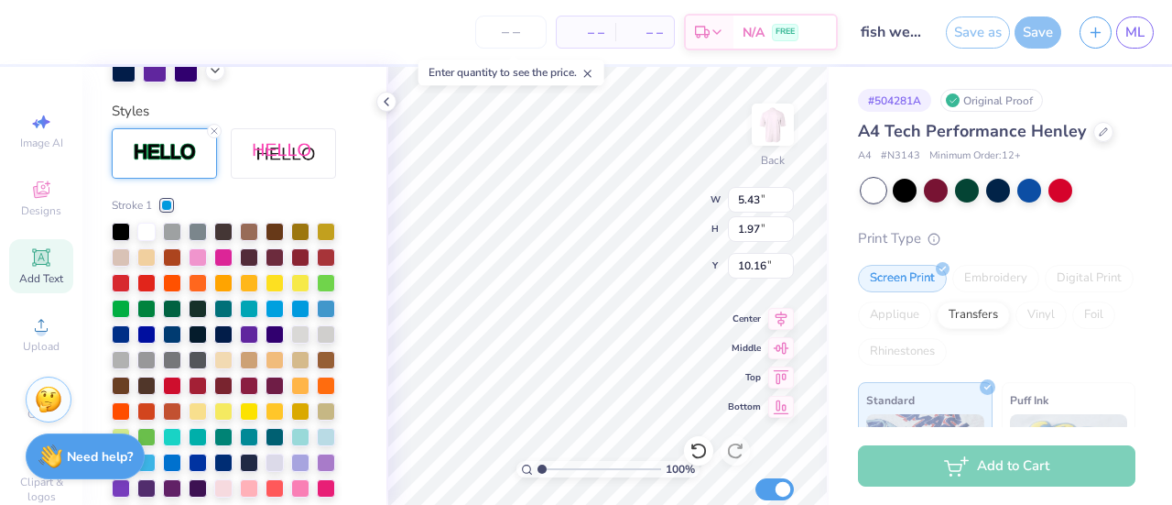
click at [126, 343] on div at bounding box center [121, 334] width 18 height 18
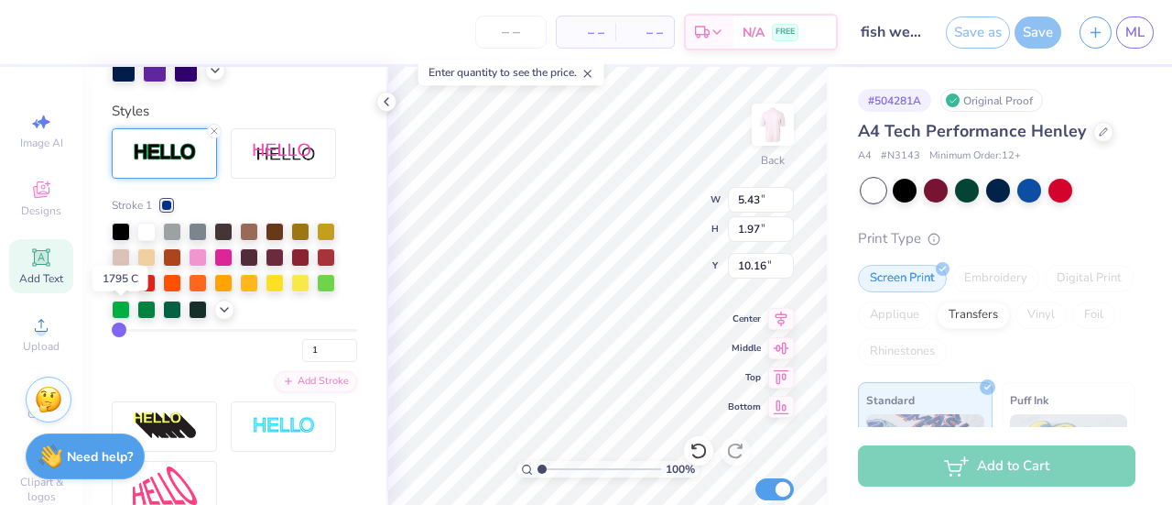
click at [125, 292] on div at bounding box center [121, 283] width 18 height 18
click at [313, 362] on input "1" at bounding box center [329, 350] width 55 height 23
type input "10.20"
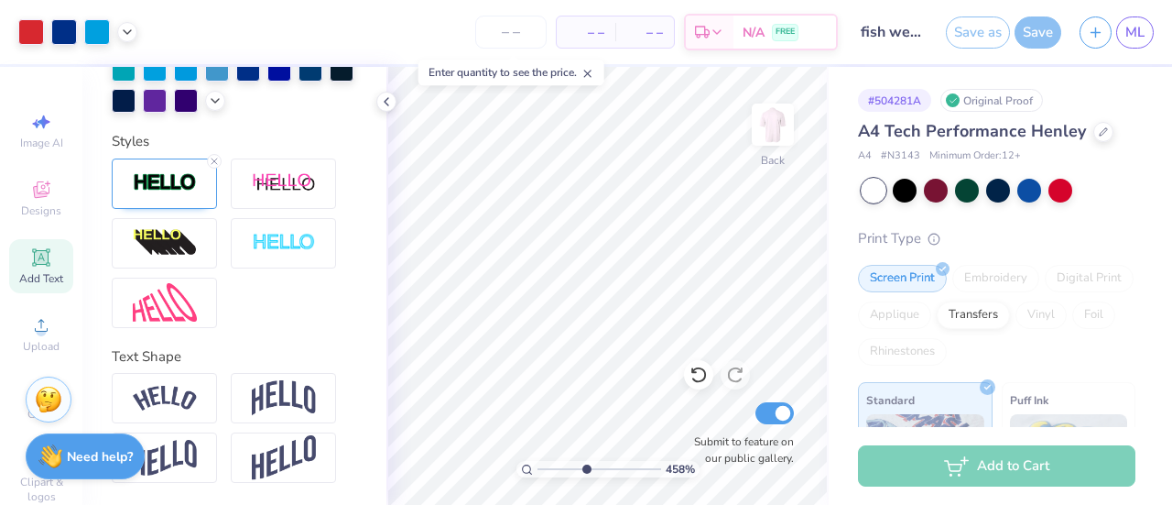
type input "4.57639143381774"
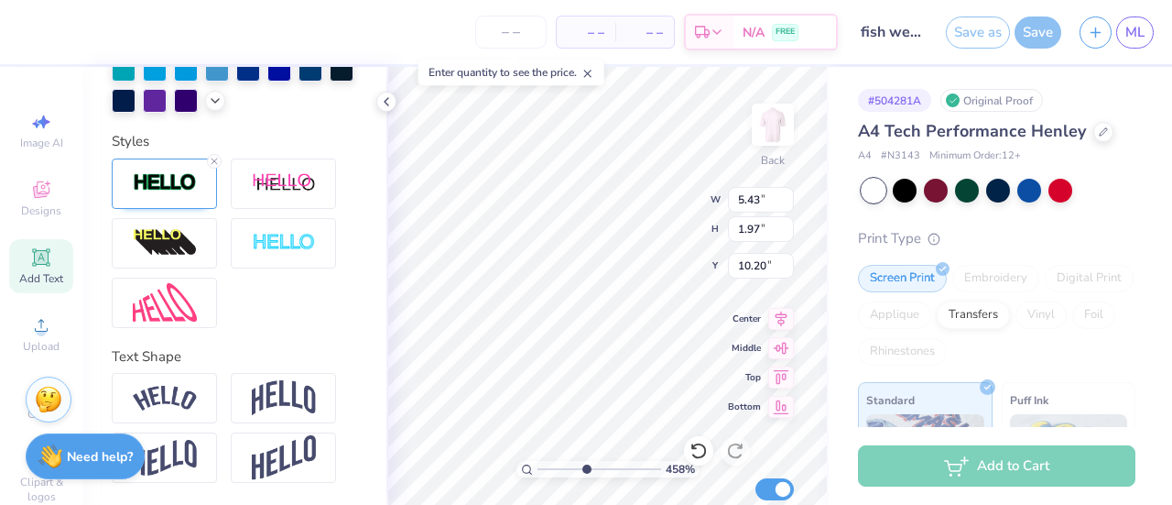
click at [183, 186] on img at bounding box center [165, 182] width 64 height 21
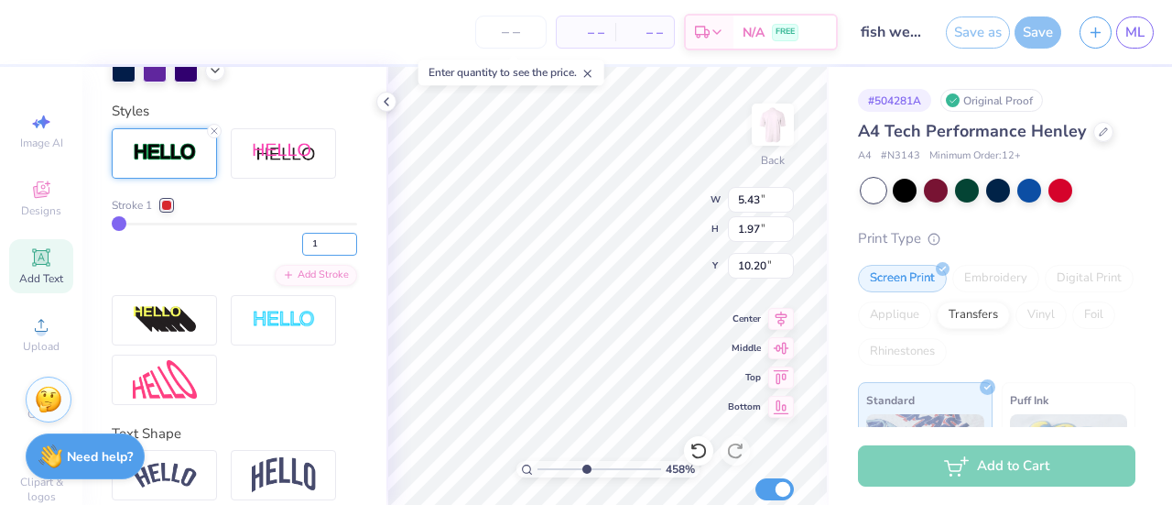
click at [315, 256] on input "1" at bounding box center [329, 244] width 55 height 23
type input "2"
click at [236, 256] on div "2" at bounding box center [234, 239] width 245 height 33
type input "4.57639143381774"
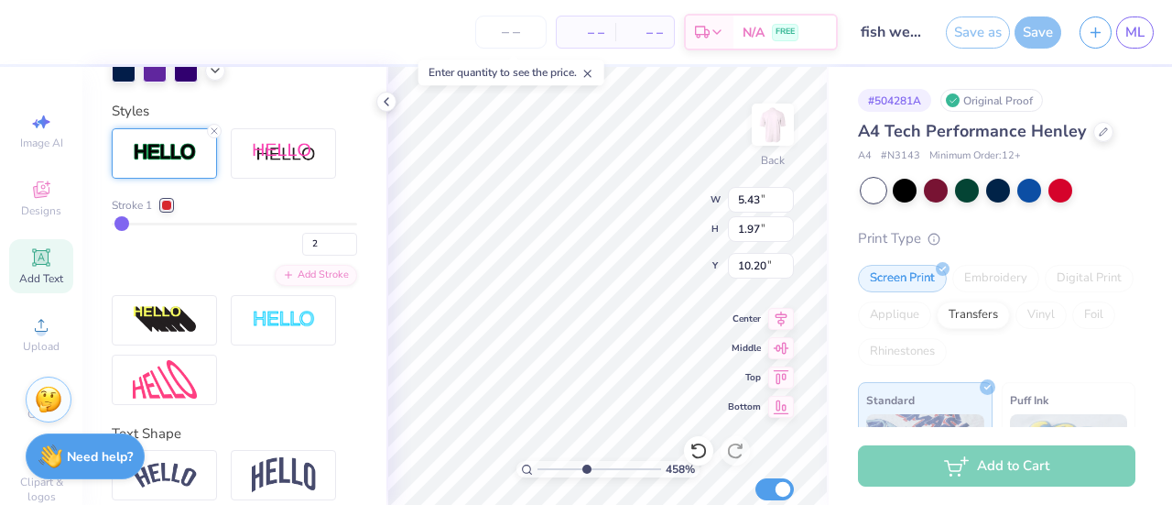
type input "5.46"
type input "2.01"
type input "10.19"
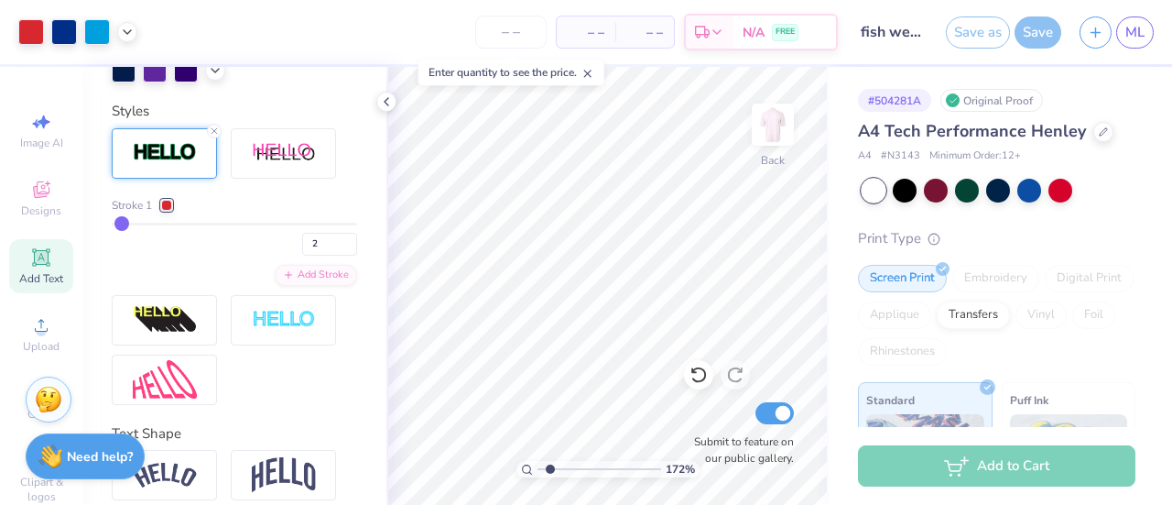
type input "1.717781676748"
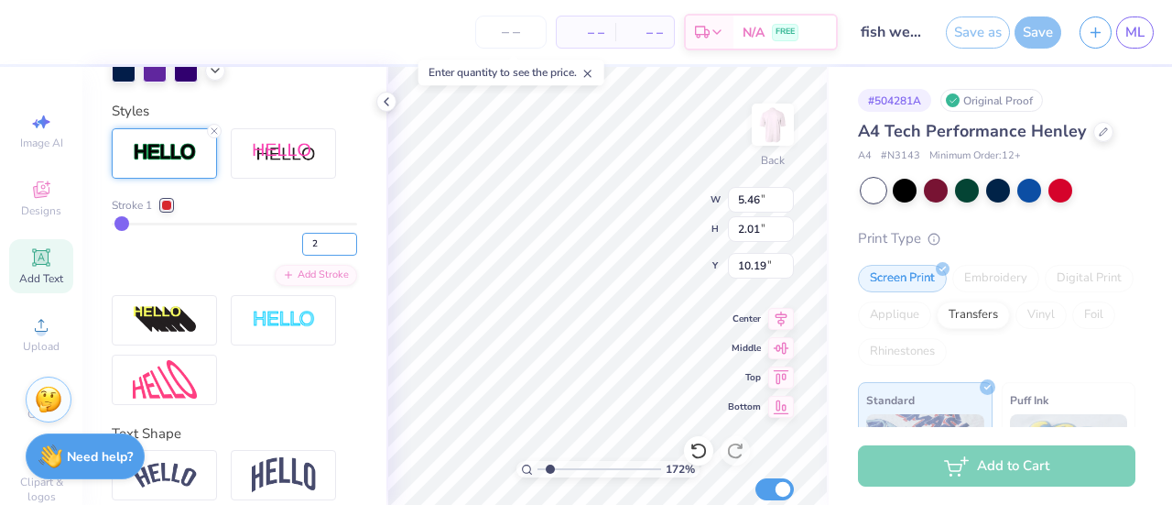
click at [317, 256] on input "2" at bounding box center [329, 244] width 55 height 23
type input "1"
click at [240, 256] on div "1" at bounding box center [234, 239] width 245 height 33
type input "1.717781676748"
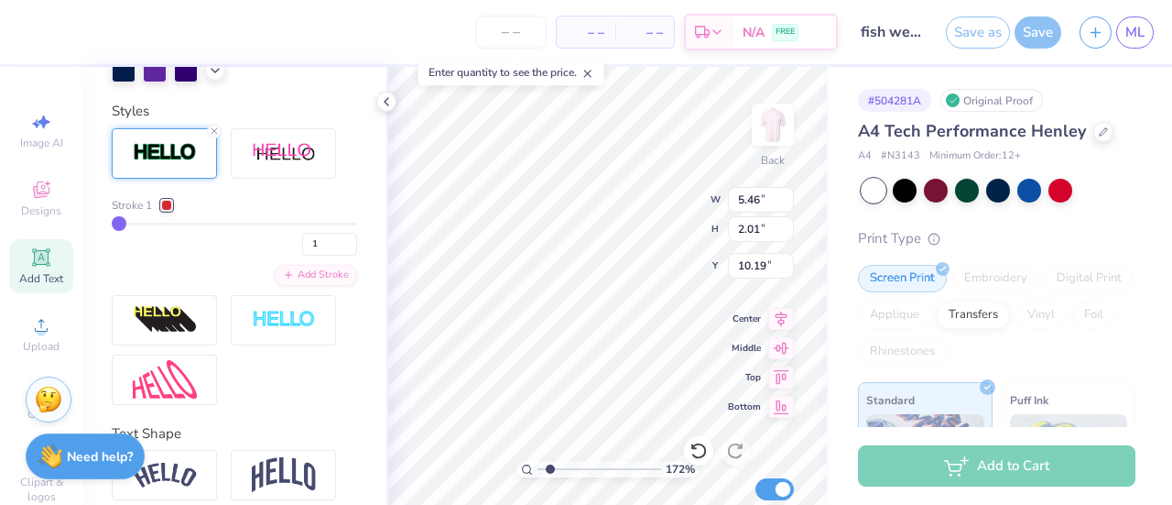
type input "5.43"
type input "1.97"
type input "10.20"
click at [161, 211] on div at bounding box center [166, 205] width 11 height 11
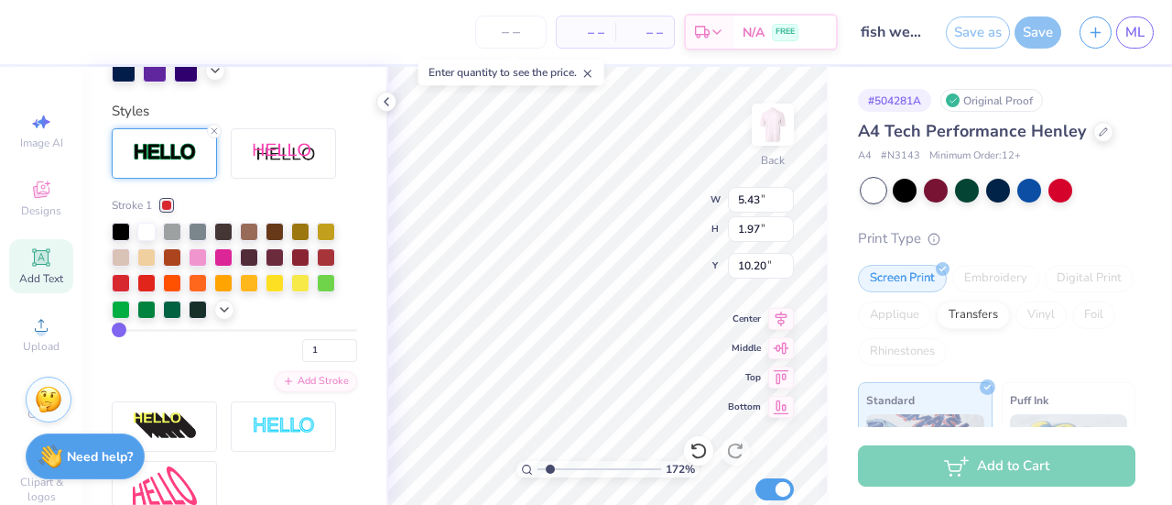
click at [174, 292] on div at bounding box center [172, 283] width 18 height 18
type input "1.717781676748"
click at [316, 362] on input "1" at bounding box center [329, 350] width 55 height 23
type input "2"
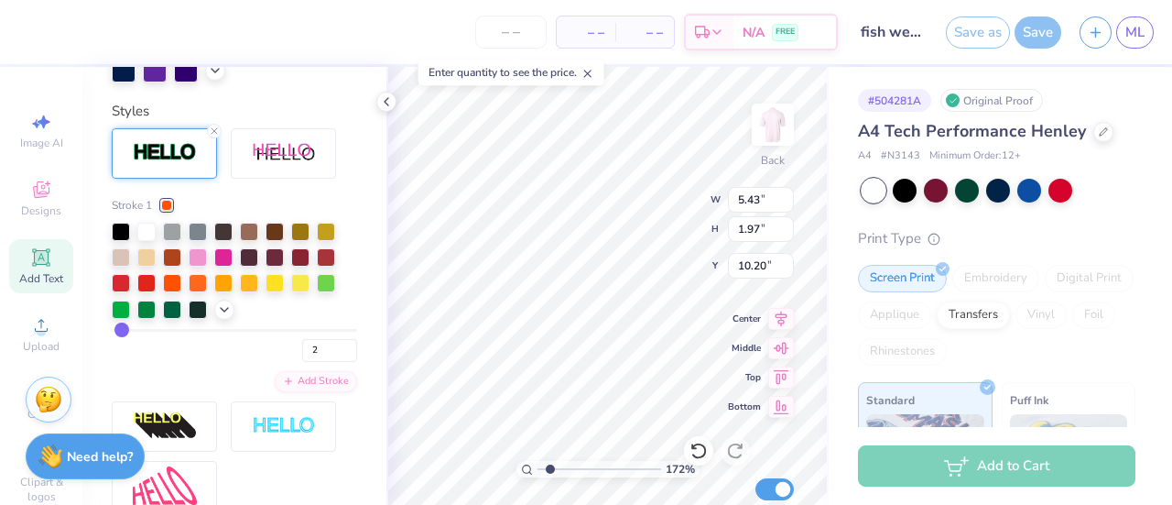
click at [270, 362] on div "2" at bounding box center [234, 345] width 245 height 33
type input "1.717781676748"
type input "5.46"
type input "2.01"
type input "10.19"
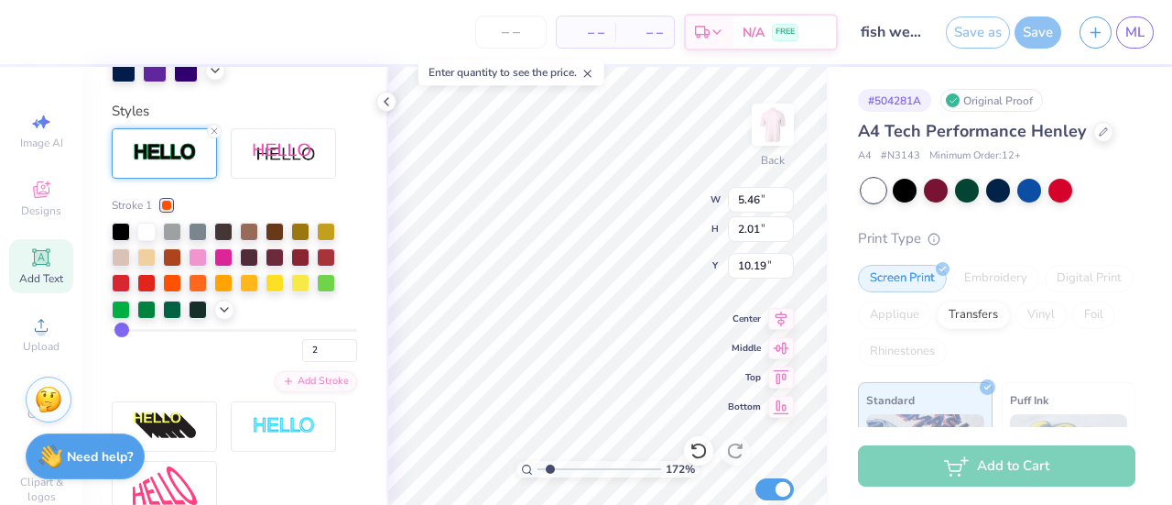
click at [202, 392] on div "Stroke 1 2 Add Stroke" at bounding box center [234, 294] width 245 height 195
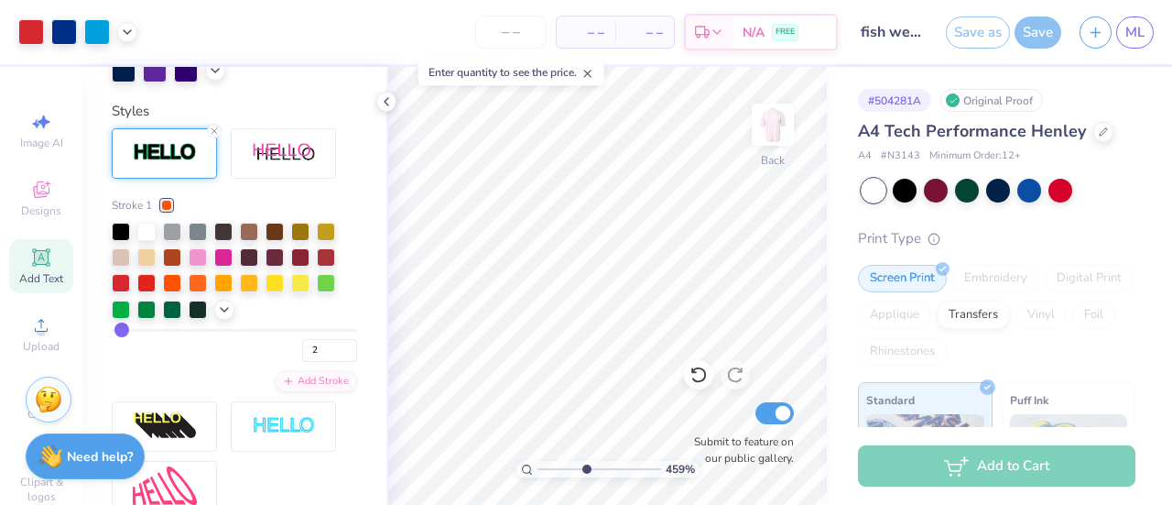
type input "1"
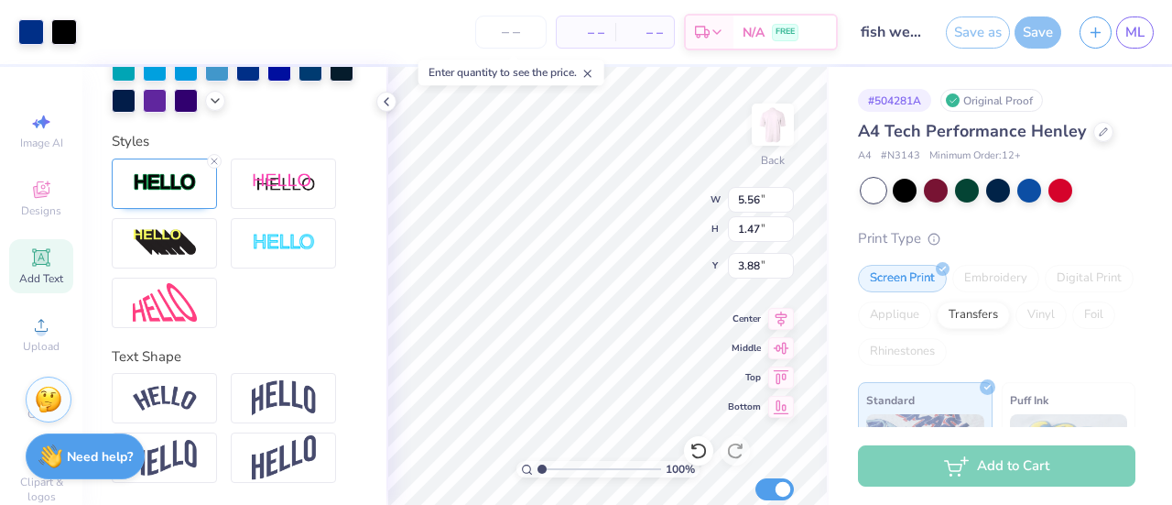
type input "5.58"
type input "1.49"
type input "3.87"
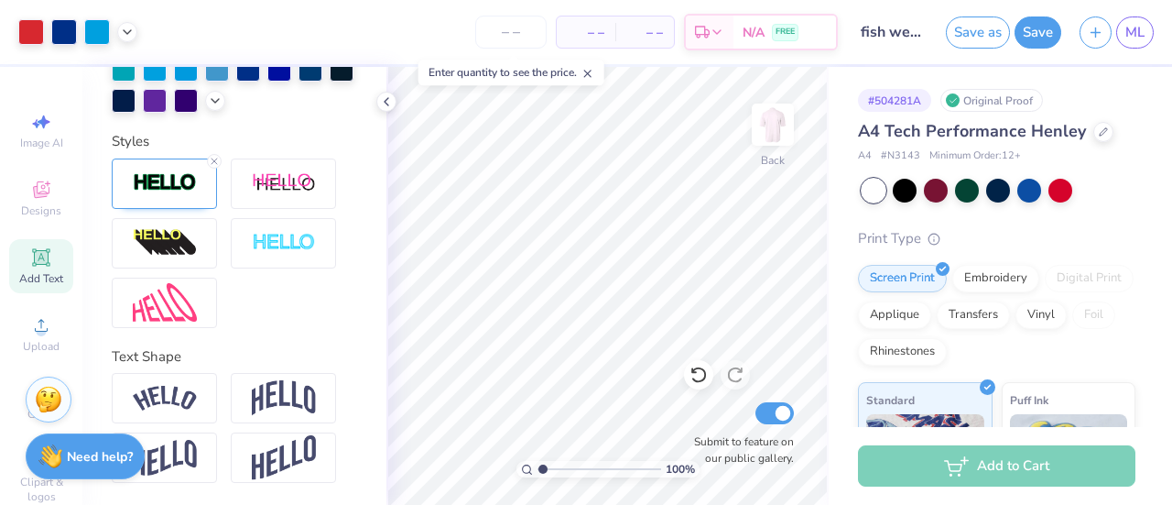
type input "1"
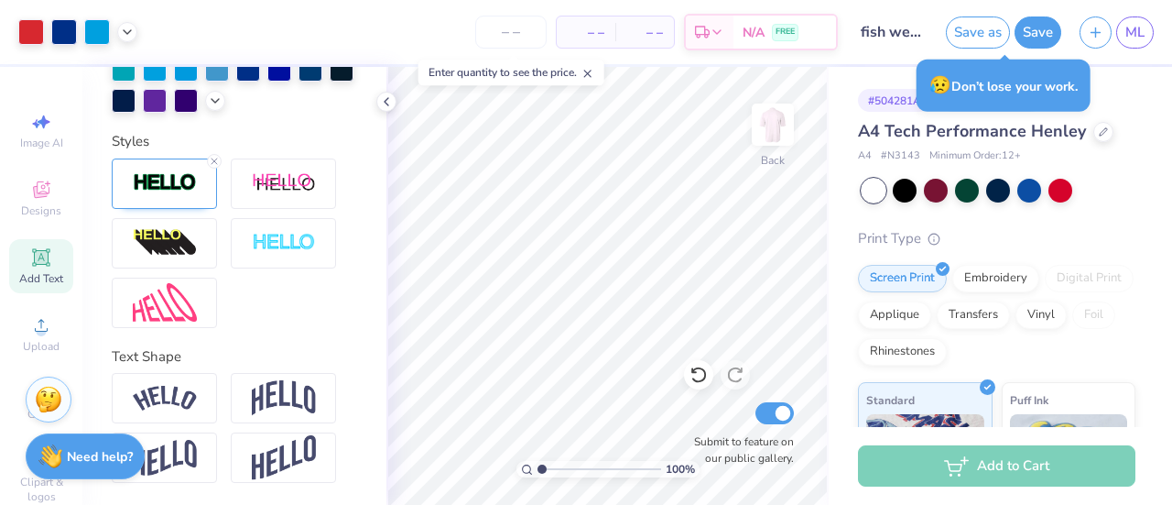
click at [771, 129] on img at bounding box center [773, 124] width 37 height 37
click at [770, 125] on img at bounding box center [773, 124] width 37 height 37
